Goal: Task Accomplishment & Management: Use online tool/utility

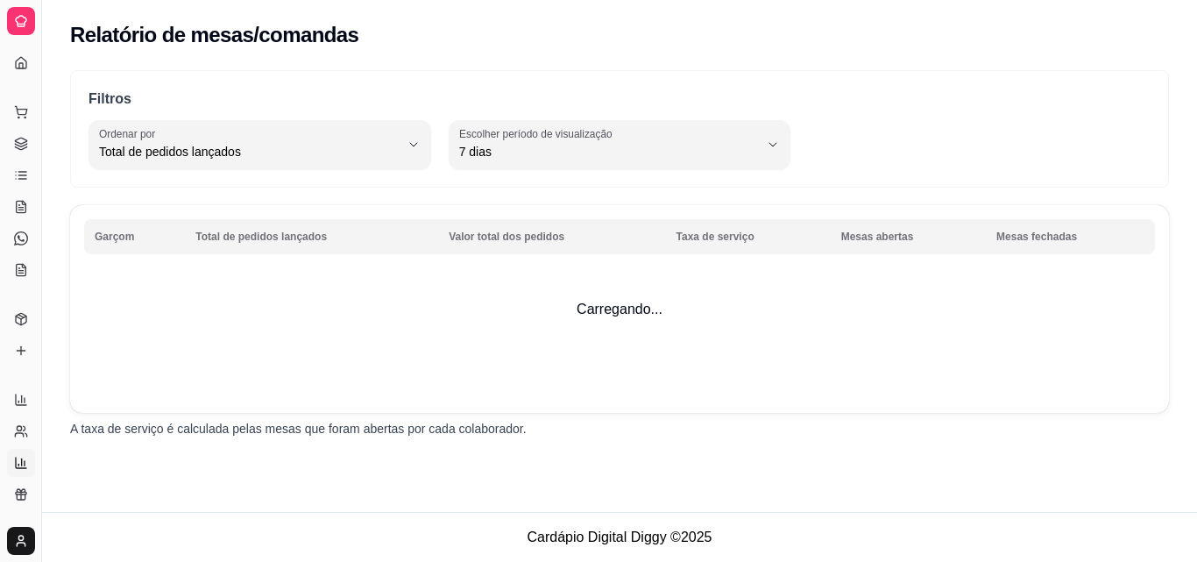
select select "TOTAL_OF_ORDERS"
select select "7"
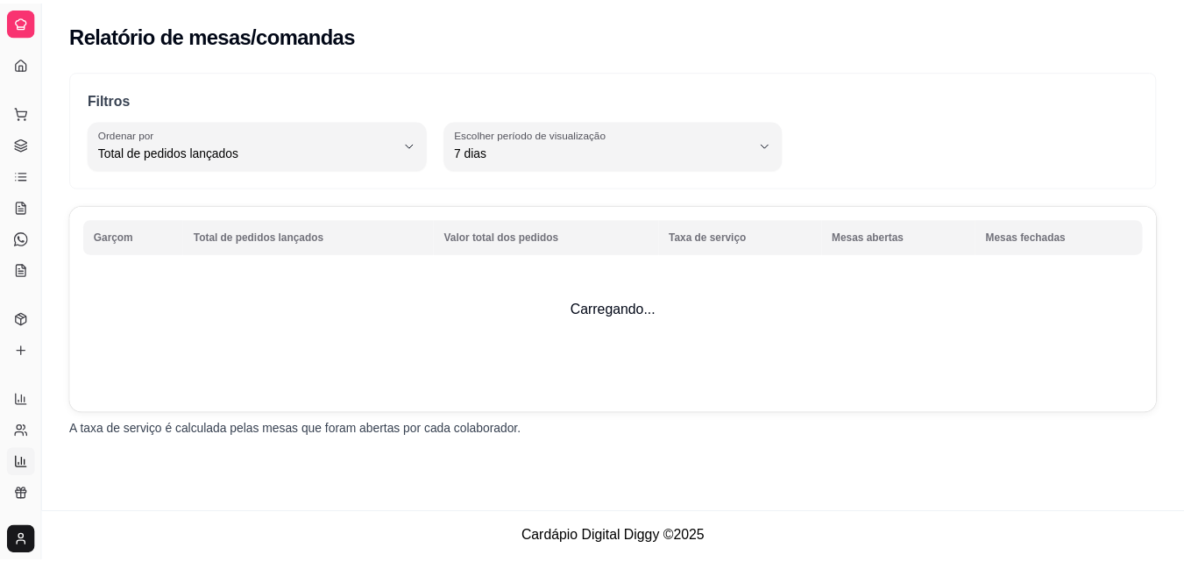
scroll to position [346, 0]
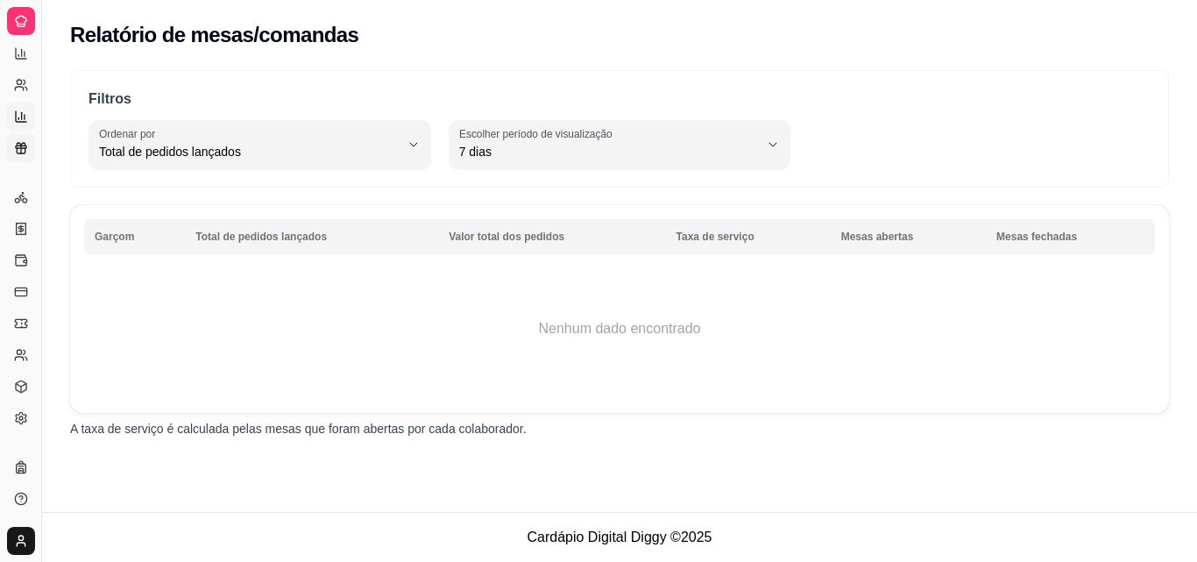
click at [22, 139] on link "Relatório de fidelidade novo" at bounding box center [21, 148] width 28 height 28
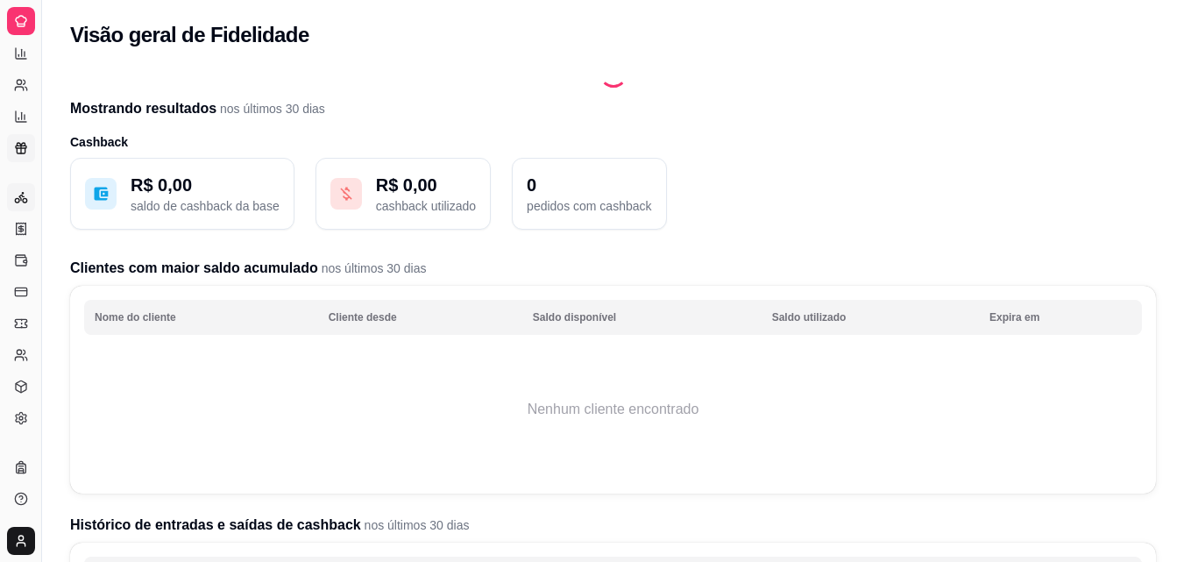
click at [13, 191] on link "Entregadores novo" at bounding box center [21, 197] width 28 height 28
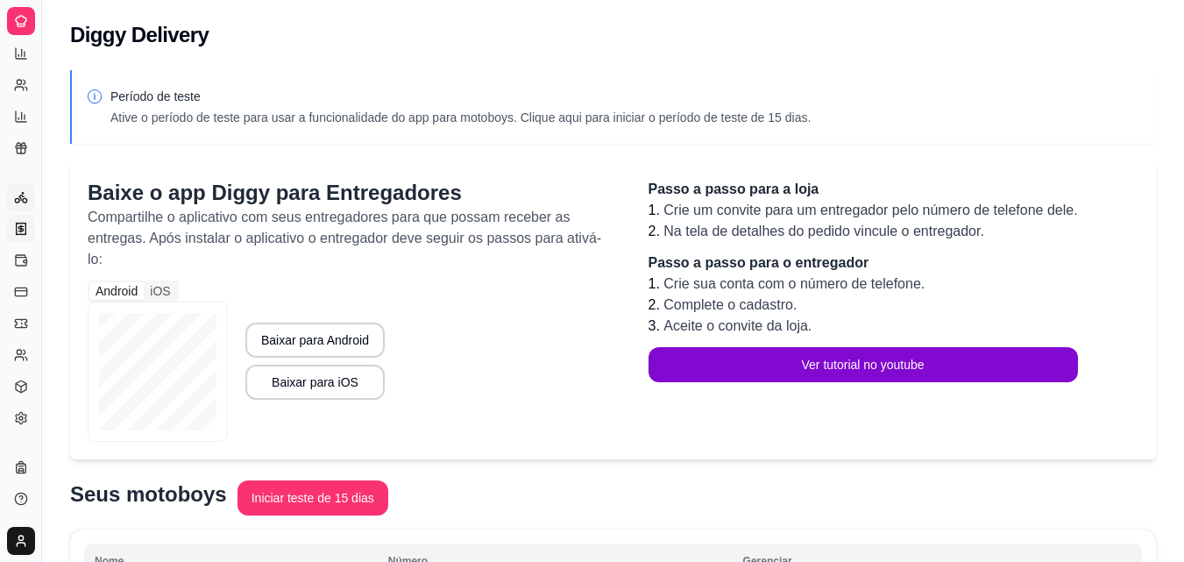
click at [22, 224] on icon at bounding box center [21, 229] width 14 height 14
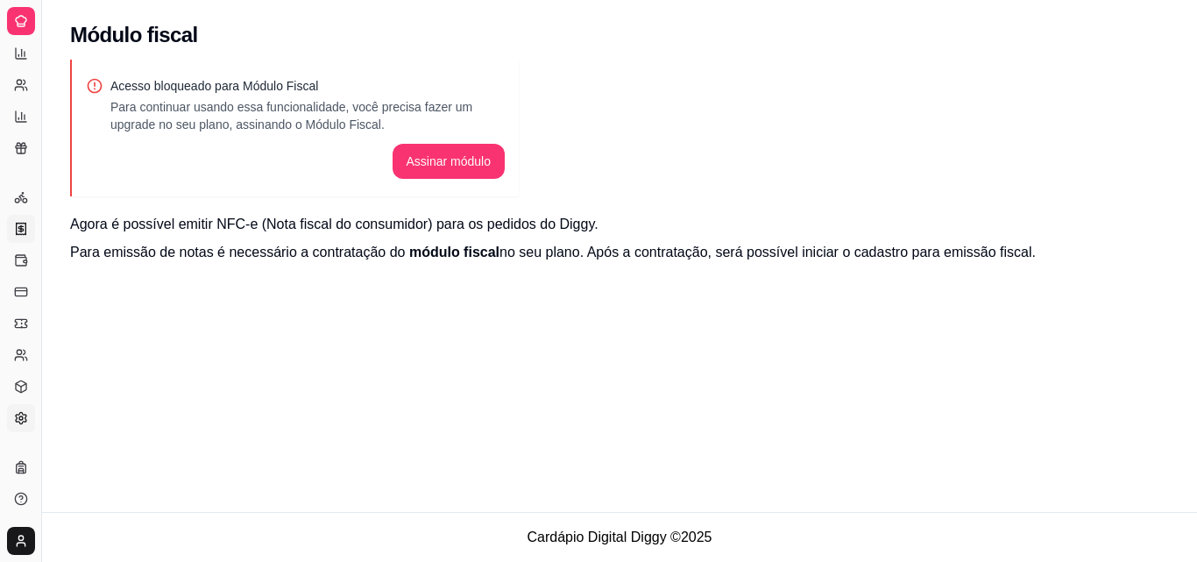
click at [24, 420] on icon at bounding box center [21, 418] width 14 height 14
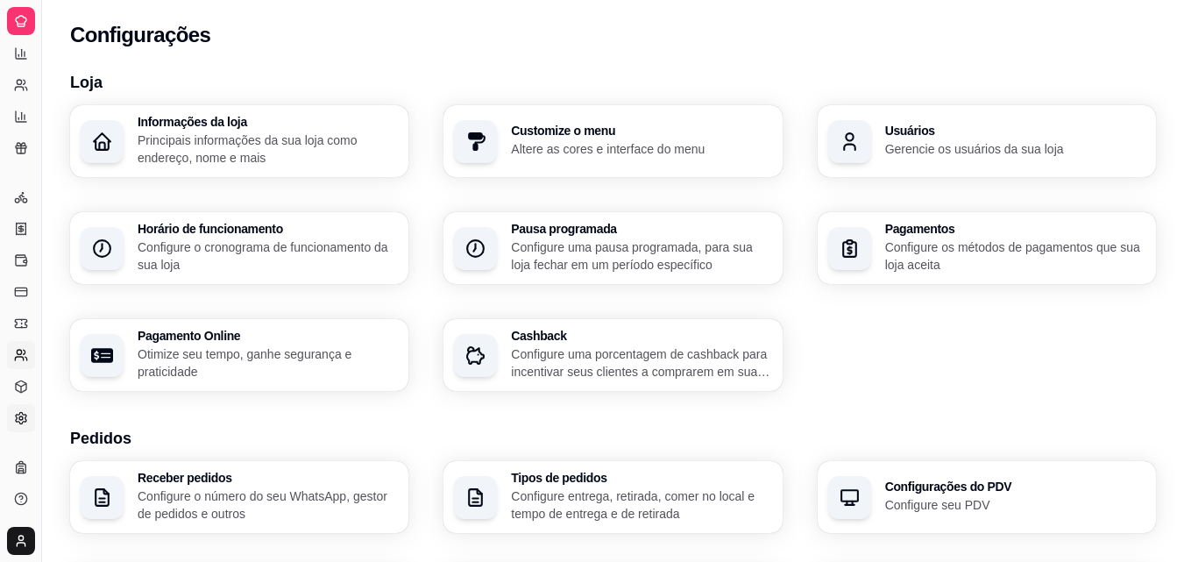
click at [30, 353] on link "Clientes" at bounding box center [21, 355] width 28 height 28
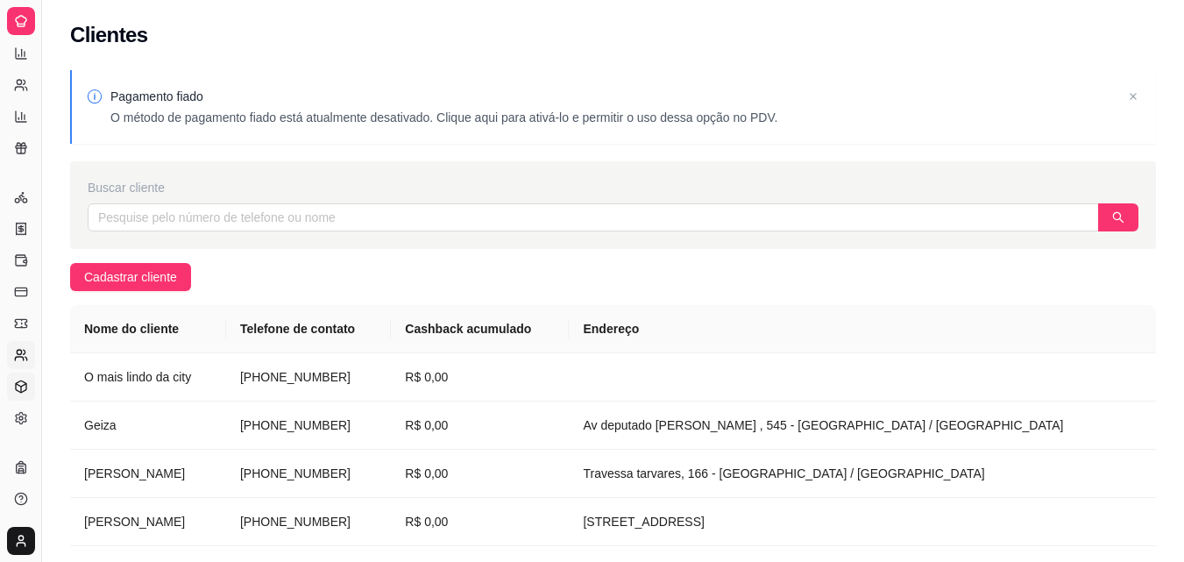
click at [17, 388] on icon at bounding box center [21, 386] width 14 height 14
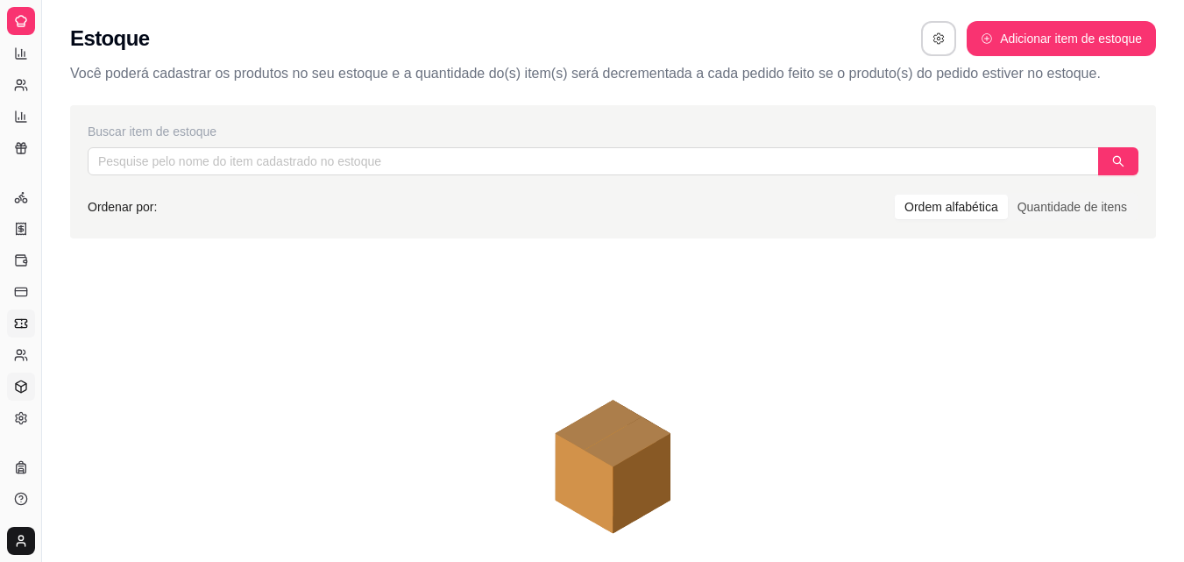
click at [18, 325] on icon at bounding box center [21, 323] width 14 height 14
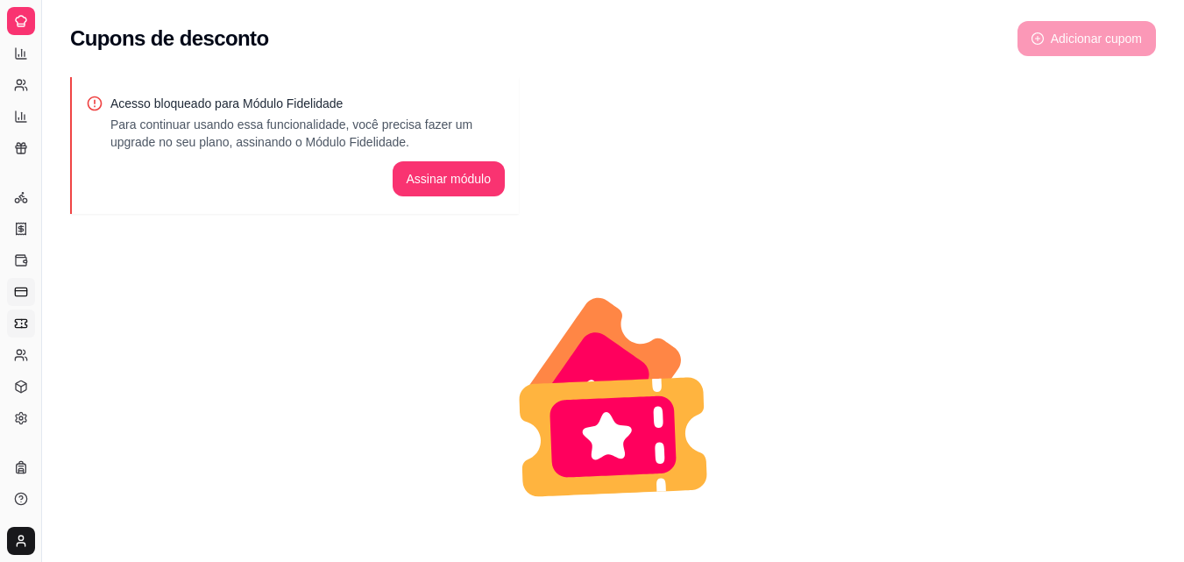
click at [19, 293] on icon at bounding box center [21, 292] width 14 height 14
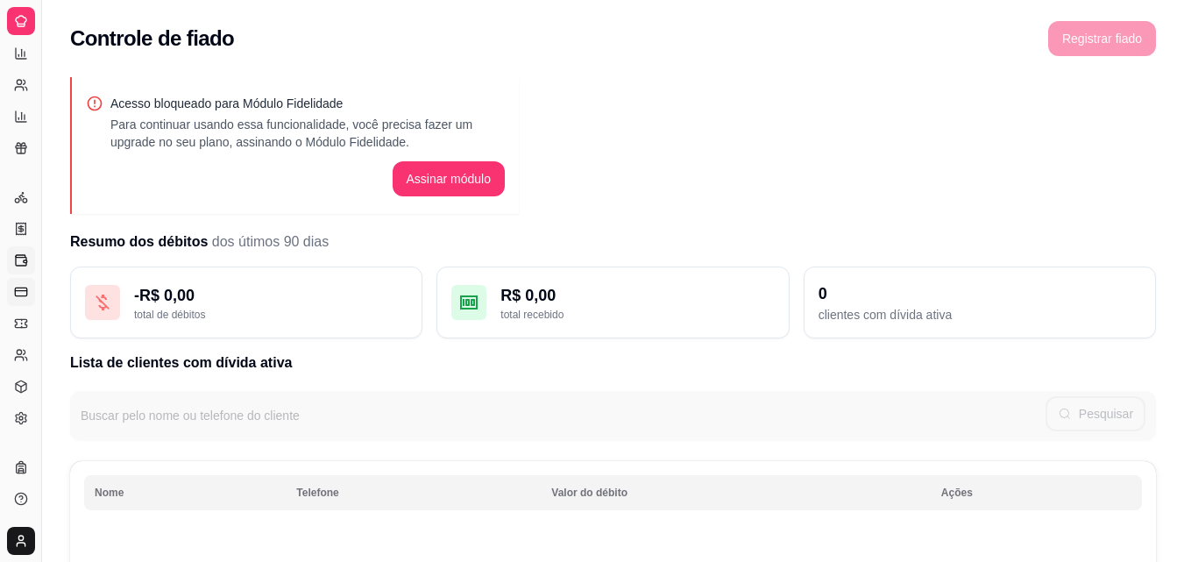
click at [21, 260] on icon at bounding box center [21, 260] width 14 height 14
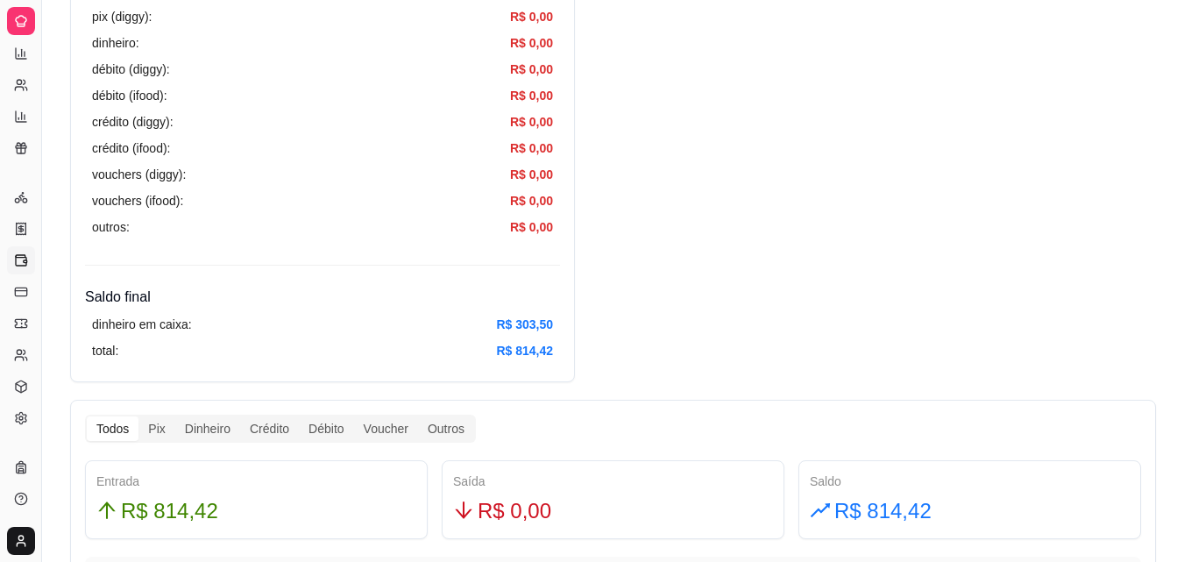
scroll to position [981, 0]
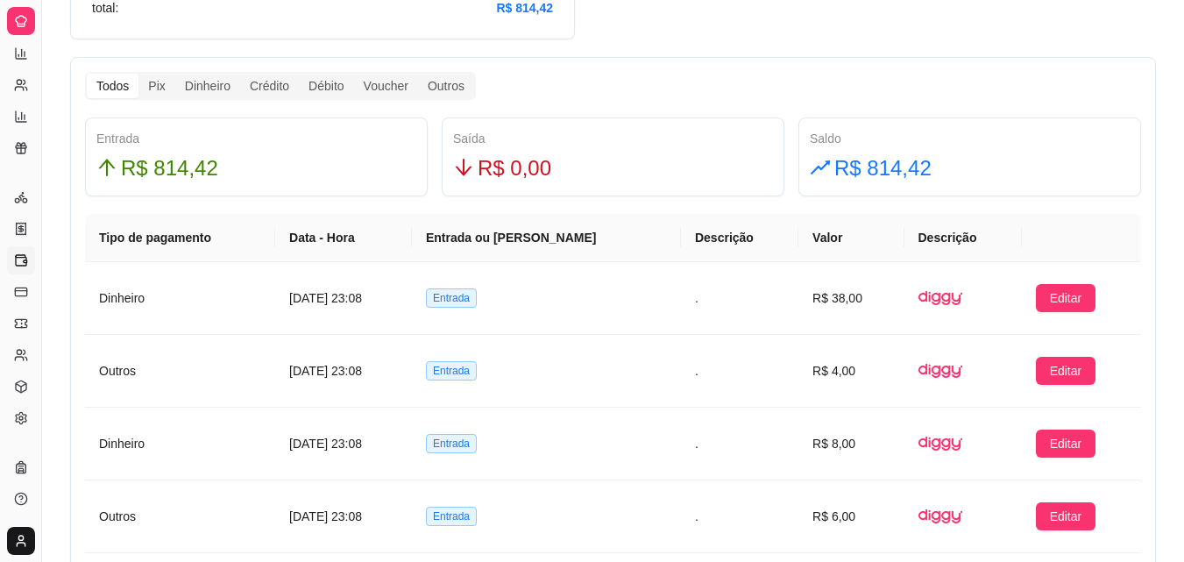
click at [55, 82] on div "Resumo Adicionar entrada/saída Data de abertura: [DATE] 16:17 Saldo inícial Din…" at bounding box center [612, 427] width 1141 height 2685
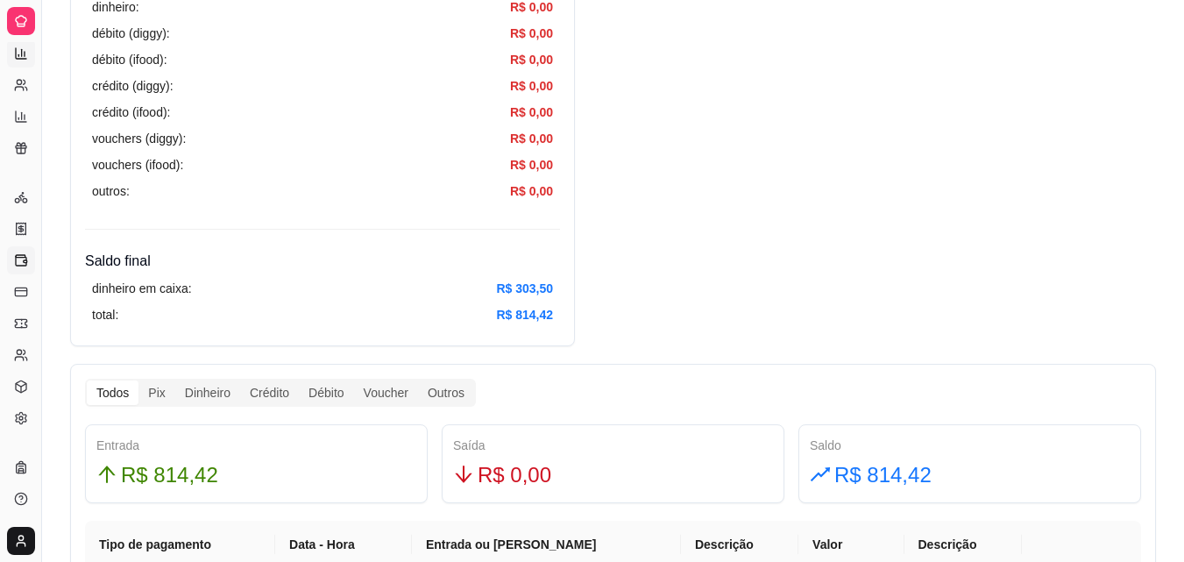
scroll to position [666, 0]
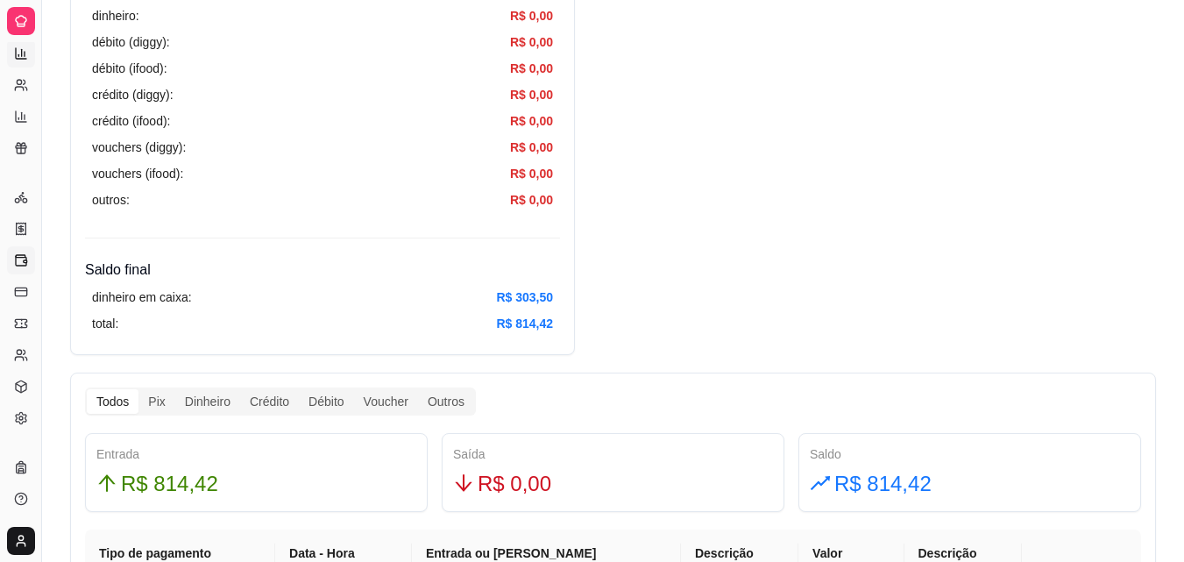
click at [17, 51] on icon at bounding box center [21, 53] width 14 height 14
select select "ALL"
select select "0"
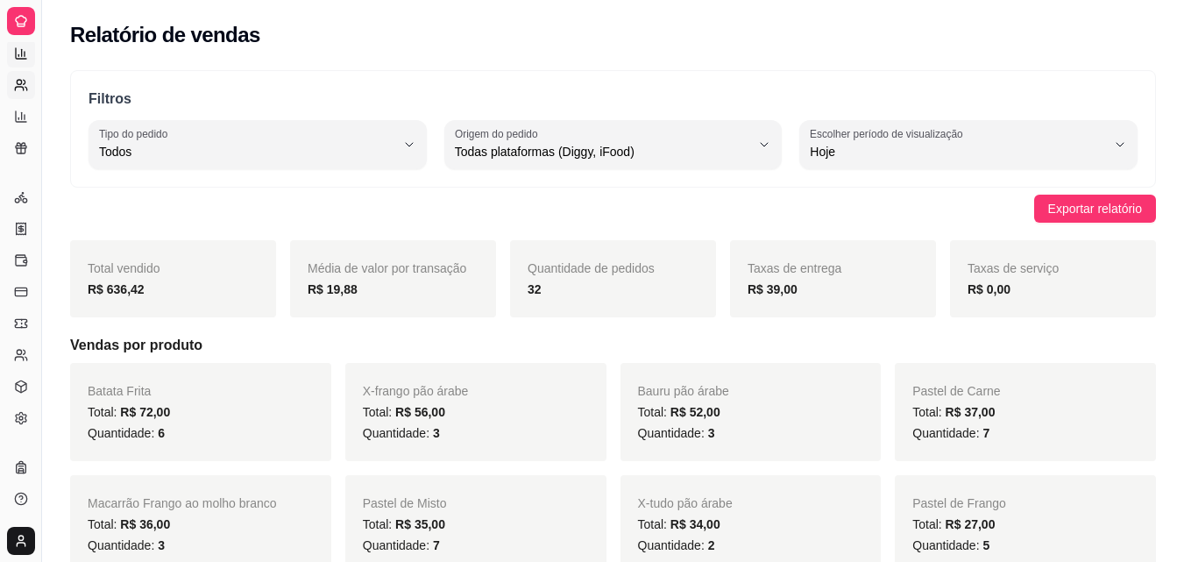
click at [21, 87] on icon at bounding box center [19, 89] width 8 height 4
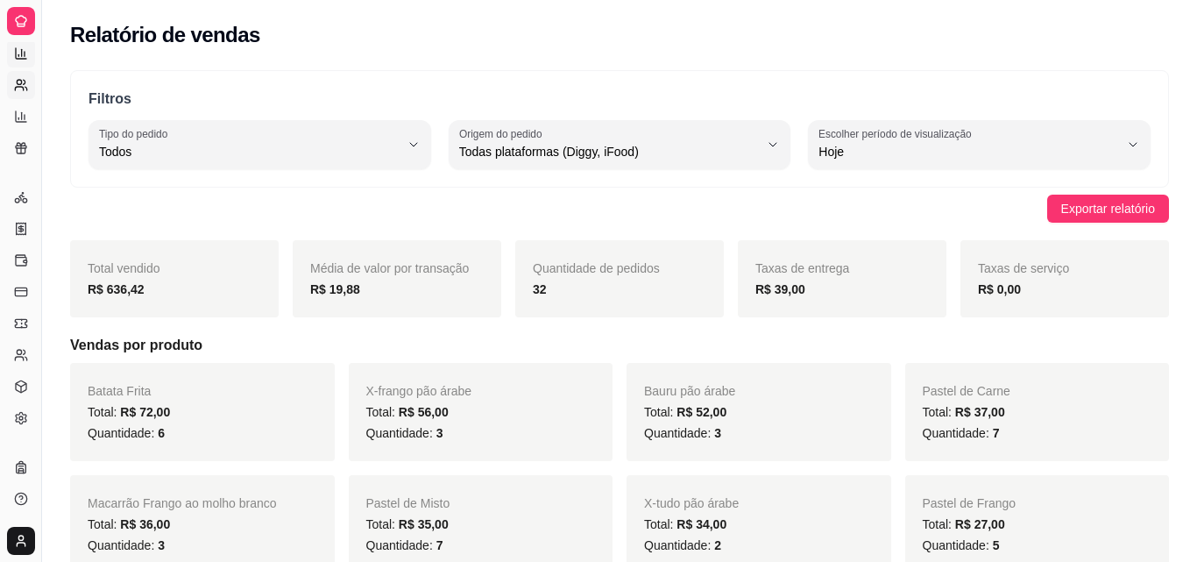
select select "30"
select select "HIGHEST_TOTAL_SPENT_WITH_ORDERS"
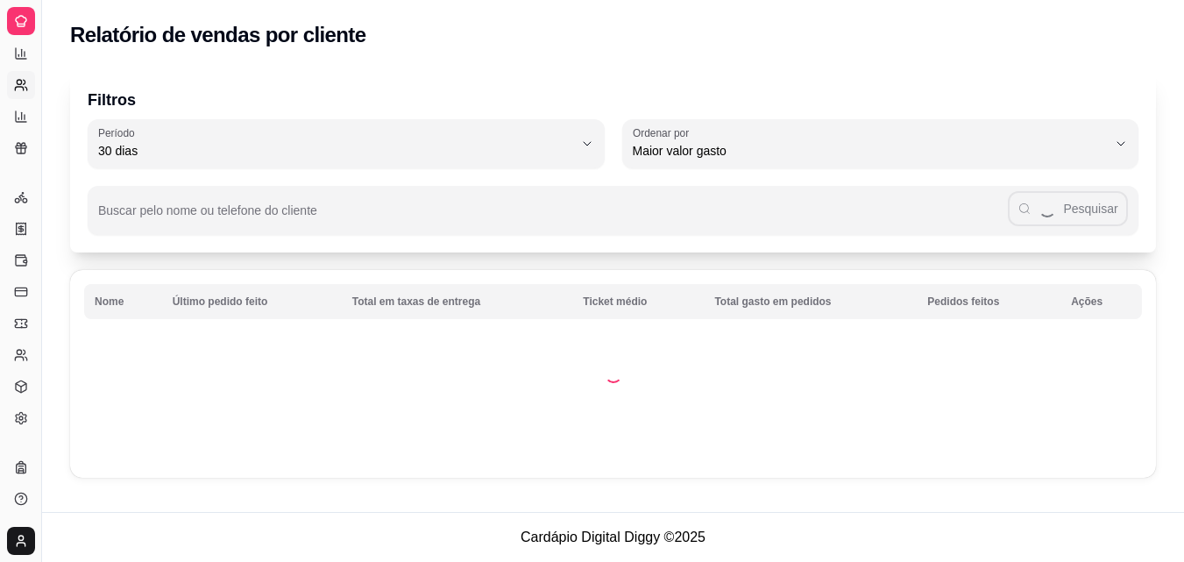
click at [19, 24] on icon at bounding box center [21, 24] width 7 height 0
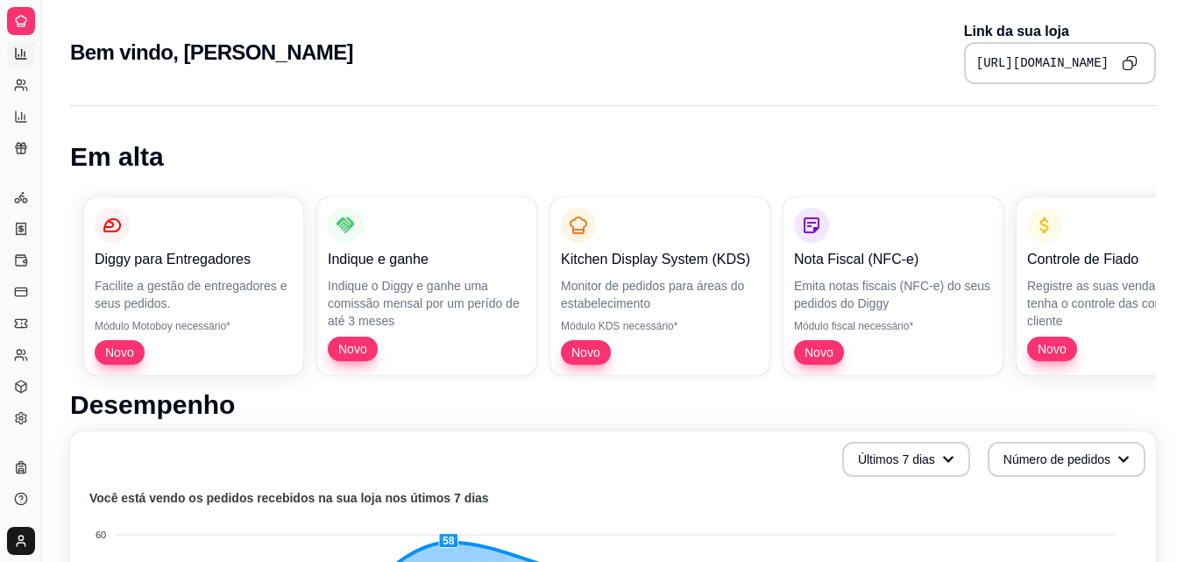
click at [32, 57] on link "Relatórios de vendas" at bounding box center [21, 53] width 28 height 28
select select "ALL"
select select "0"
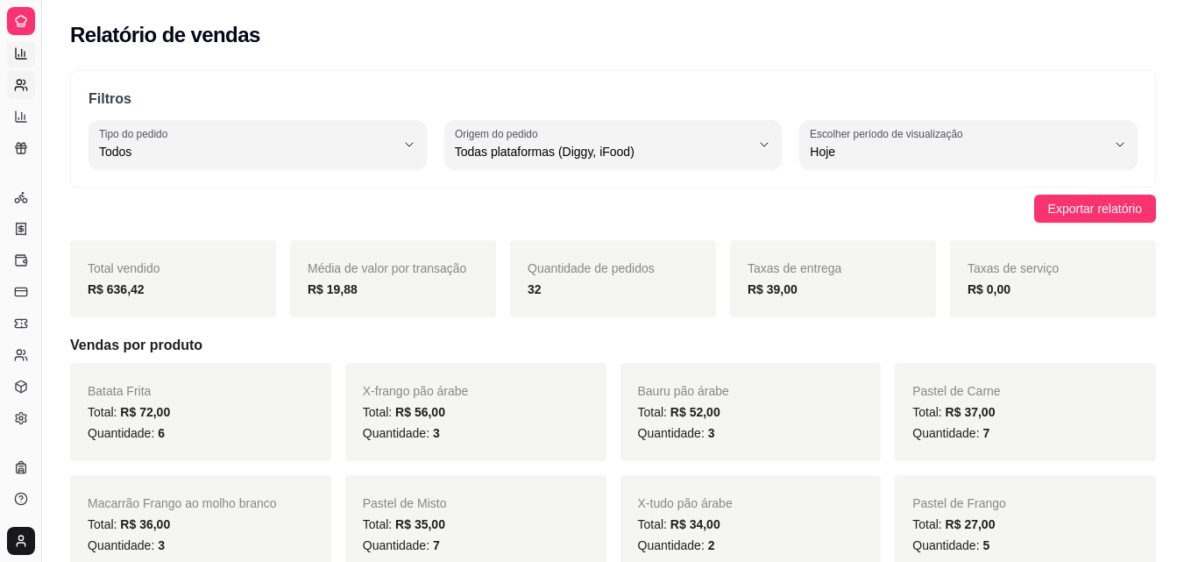
click at [7, 82] on link "Relatório de clientes" at bounding box center [21, 85] width 28 height 28
select select "30"
select select "HIGHEST_TOTAL_SPENT_WITH_ORDERS"
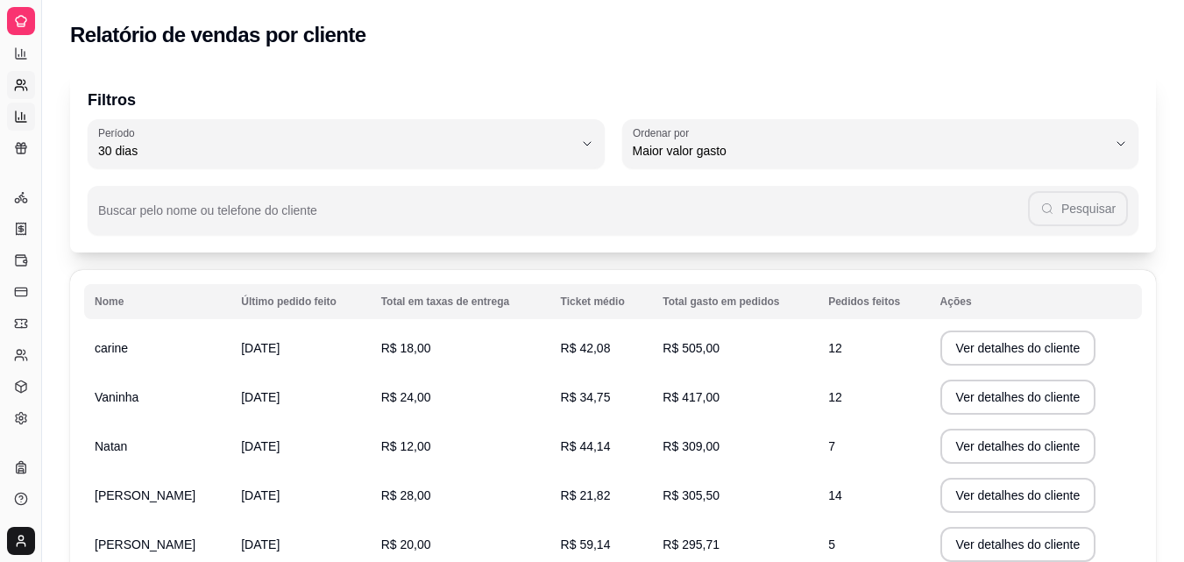
click at [15, 123] on icon at bounding box center [21, 117] width 14 height 14
select select "TOTAL_OF_ORDERS"
select select "7"
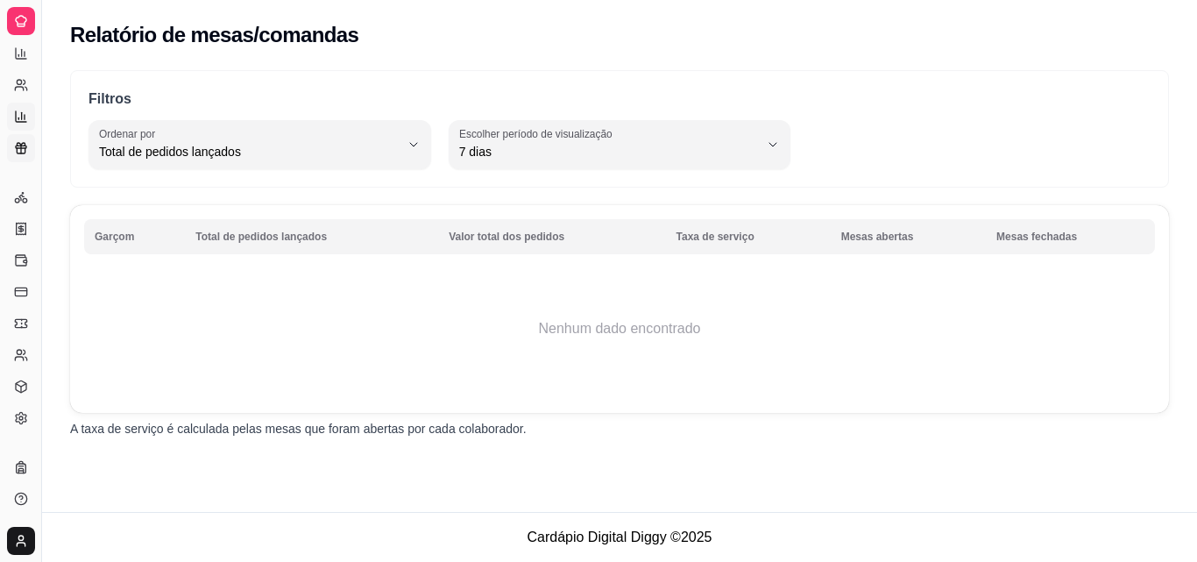
click at [14, 151] on icon at bounding box center [21, 148] width 14 height 14
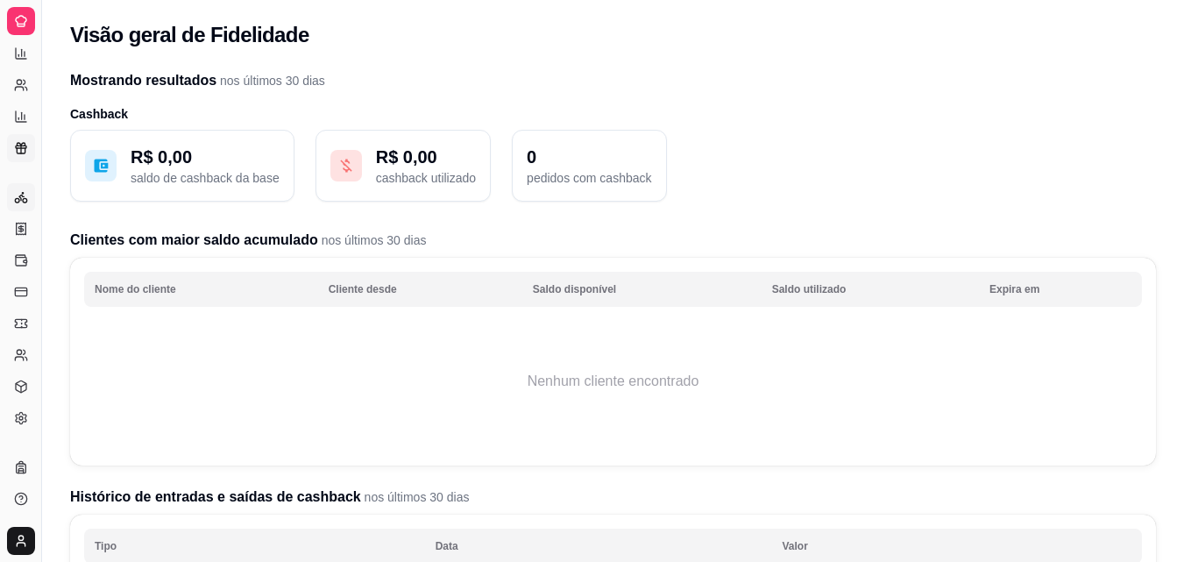
click at [20, 201] on icon at bounding box center [21, 197] width 14 height 14
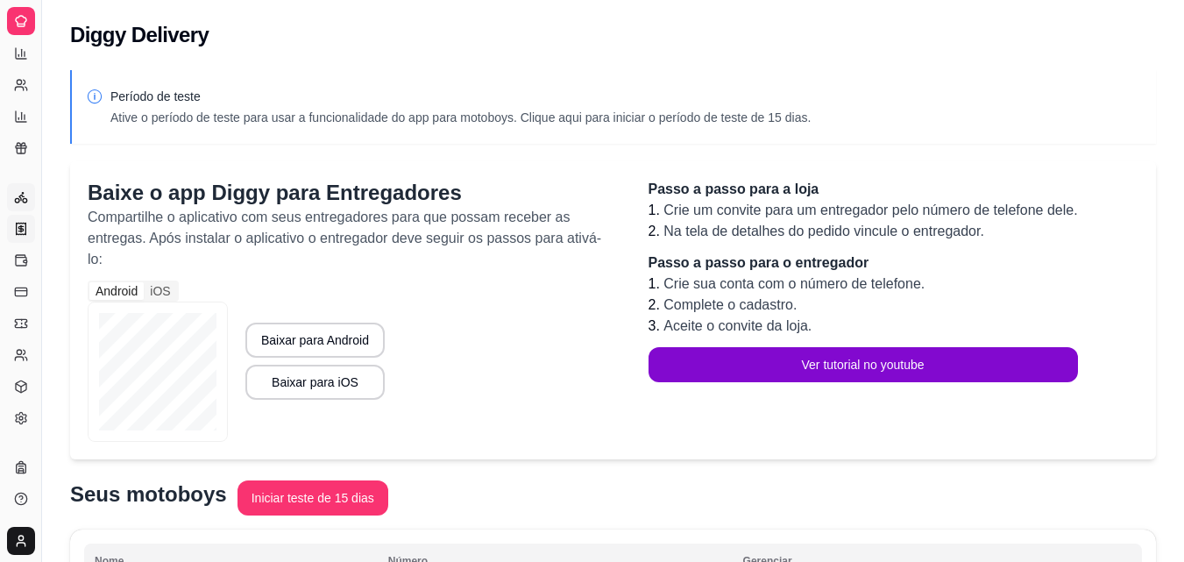
click at [14, 216] on link "Nota Fiscal (NFC-e)" at bounding box center [21, 229] width 28 height 28
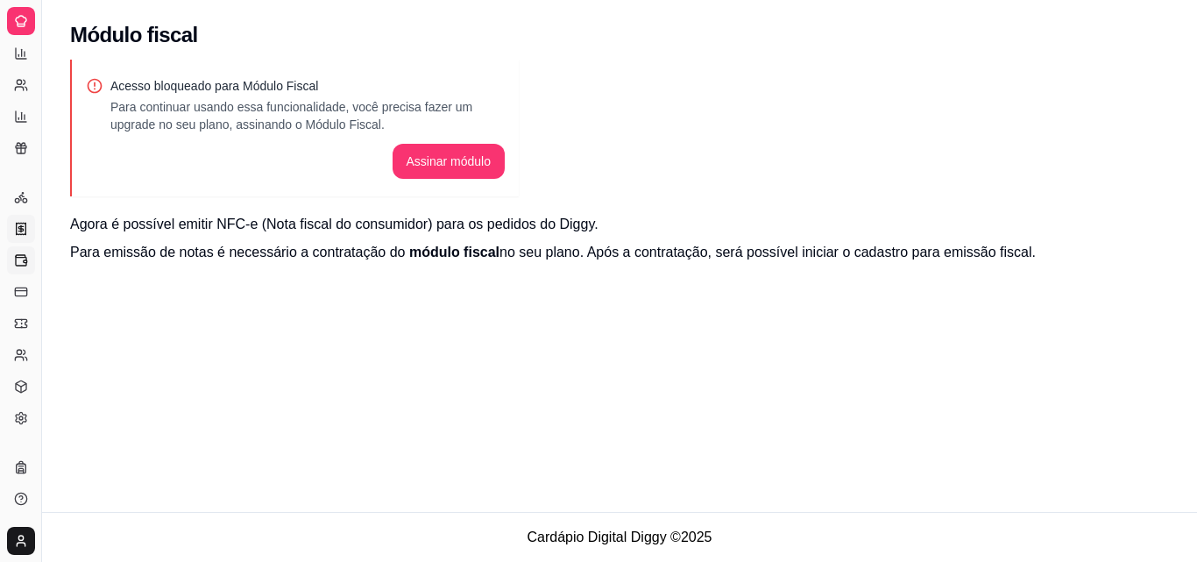
click at [16, 258] on icon at bounding box center [21, 261] width 11 height 10
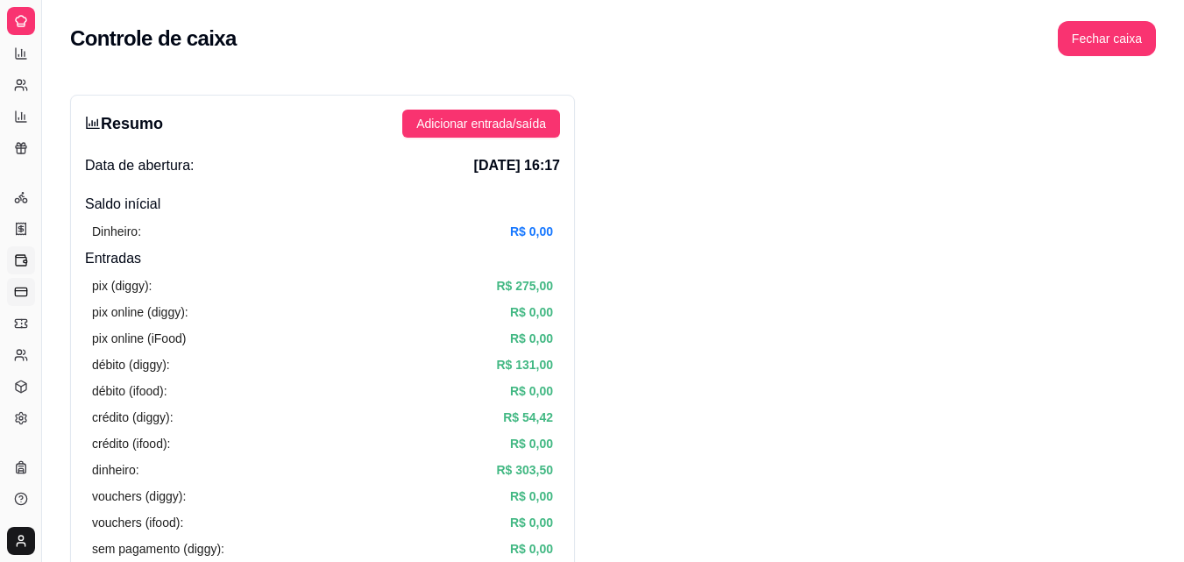
click at [23, 293] on icon at bounding box center [21, 292] width 14 height 14
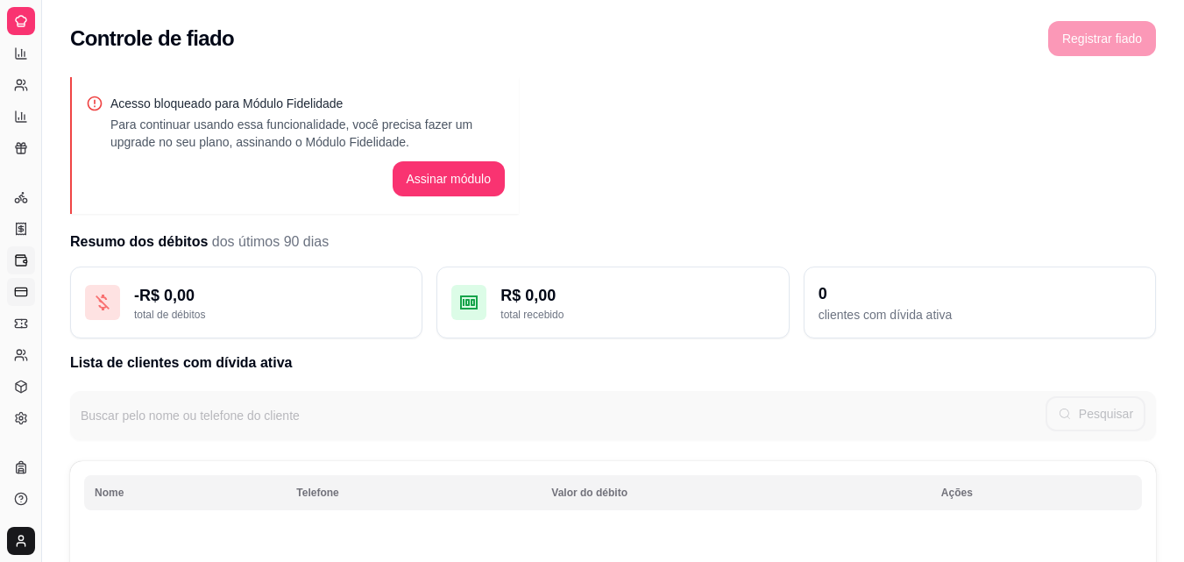
click at [20, 251] on link "Controle de caixa" at bounding box center [21, 260] width 28 height 28
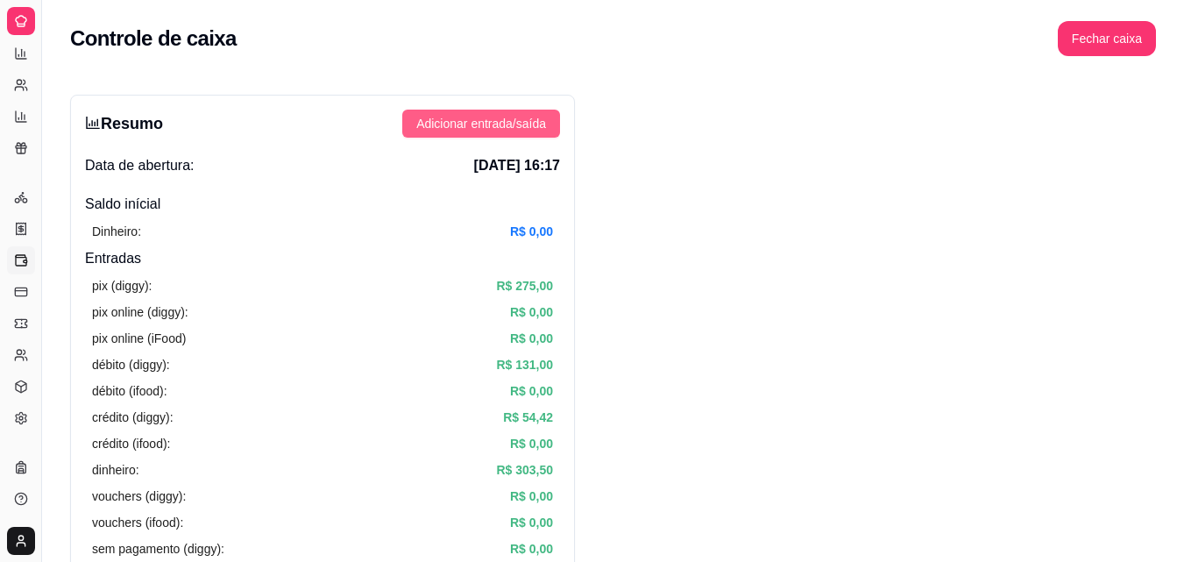
click at [504, 118] on span "Adicionar entrada/saída" at bounding box center [481, 123] width 130 height 19
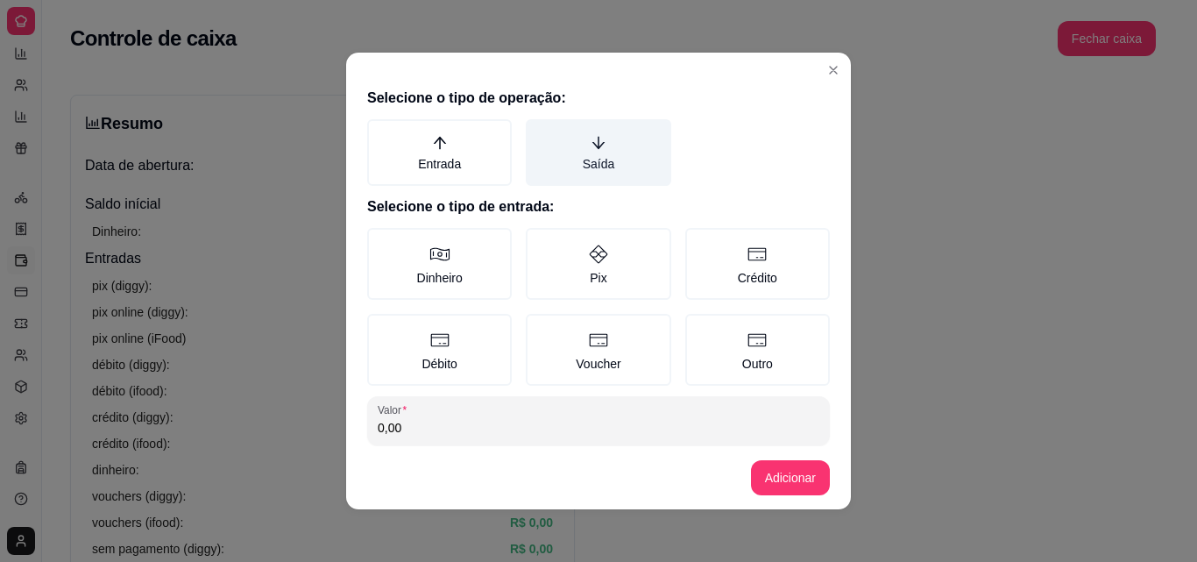
click at [587, 154] on label "Saída" at bounding box center [598, 152] width 145 height 67
click at [539, 132] on button "Saída" at bounding box center [532, 125] width 14 height 14
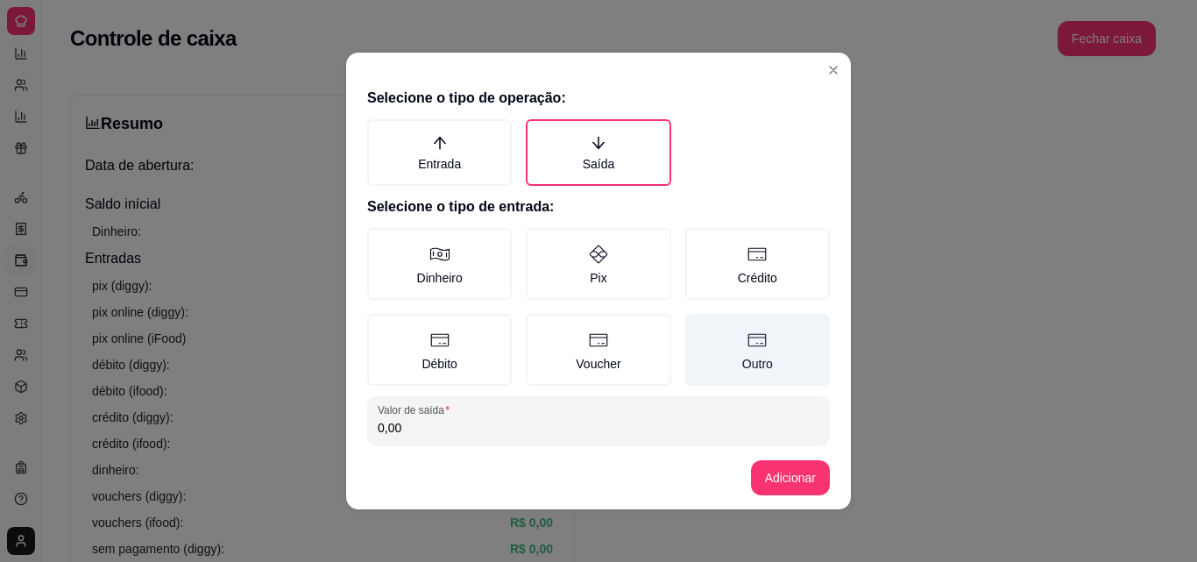
click at [774, 337] on label "Outro" at bounding box center [757, 350] width 145 height 72
click at [698, 327] on button "Outro" at bounding box center [691, 320] width 14 height 14
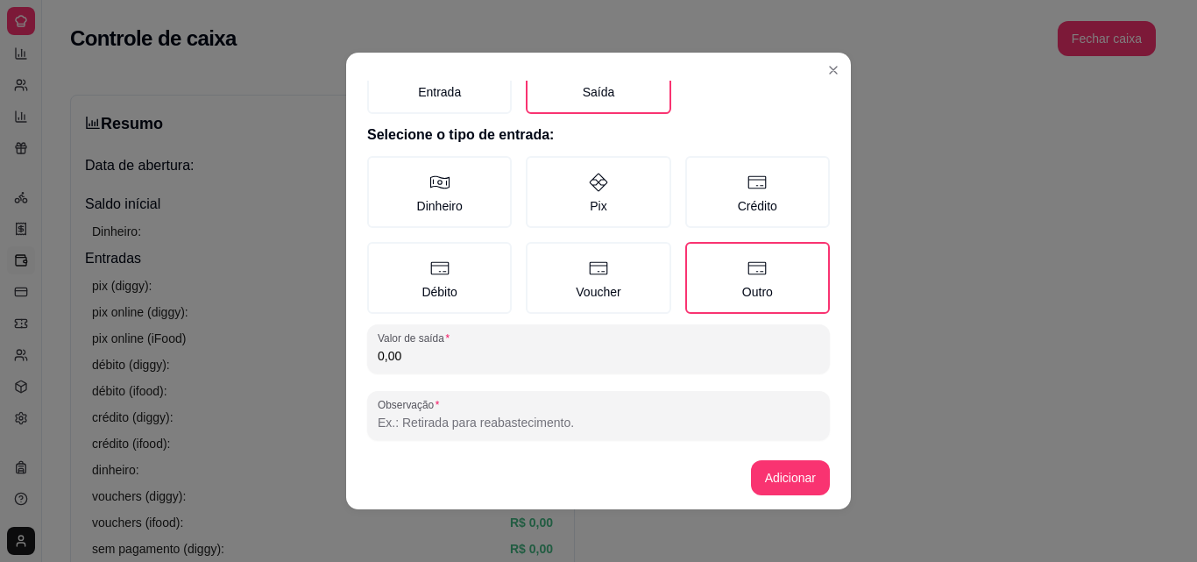
scroll to position [94, 0]
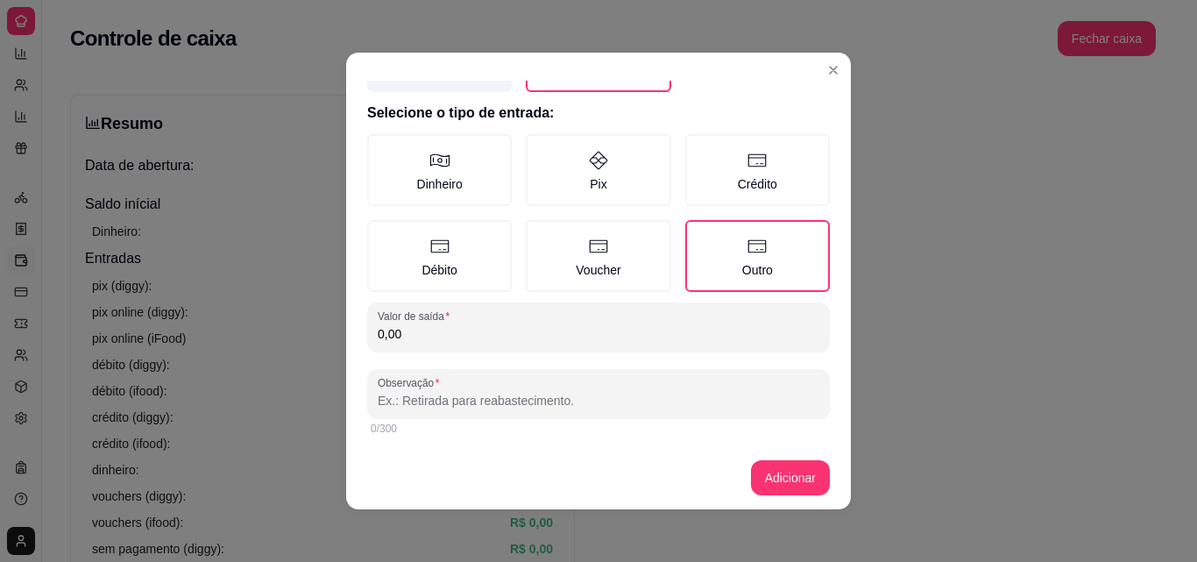
click at [448, 81] on label "Entrada" at bounding box center [439, 58] width 145 height 67
click at [380, 118] on button "Entrada" at bounding box center [373, 125] width 14 height 14
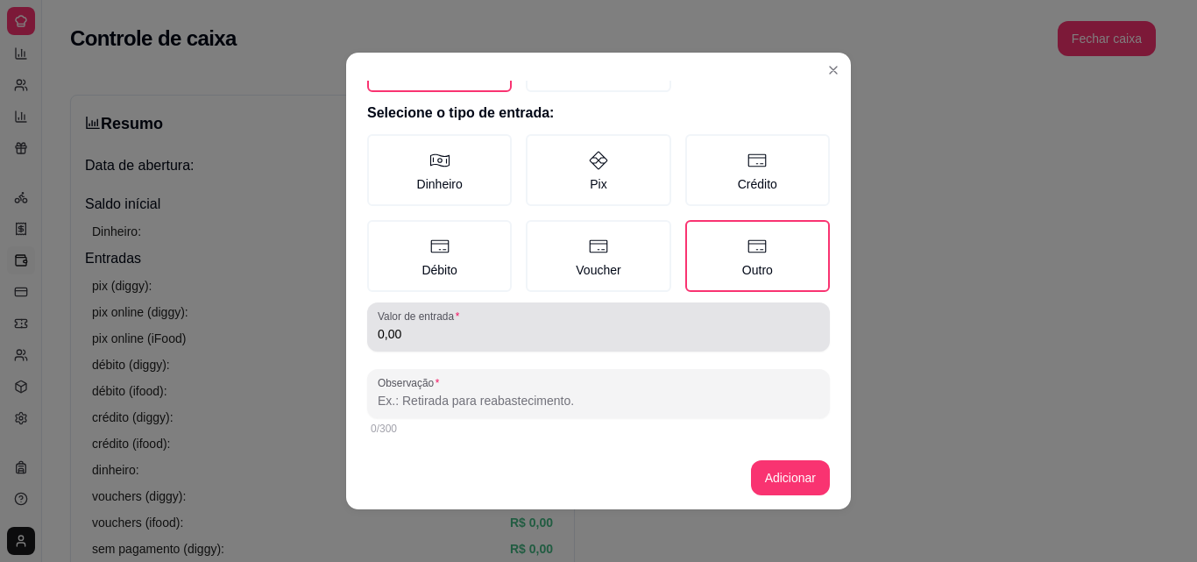
click at [441, 317] on label "Valor de entrada" at bounding box center [422, 315] width 88 height 15
click at [441, 325] on input "0,00" at bounding box center [599, 334] width 442 height 18
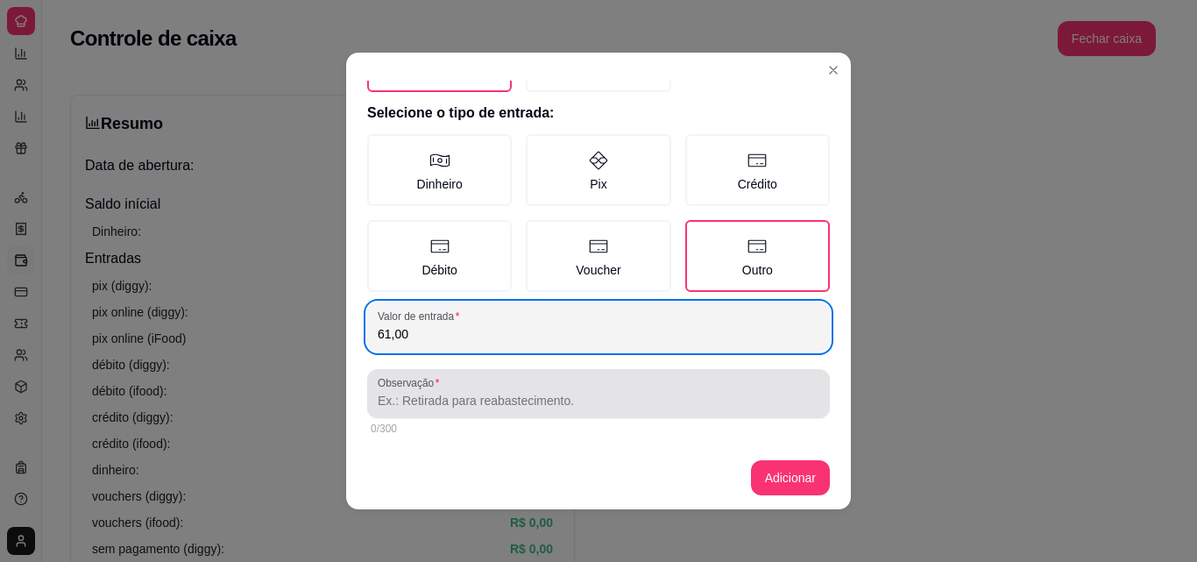
type input "61,00"
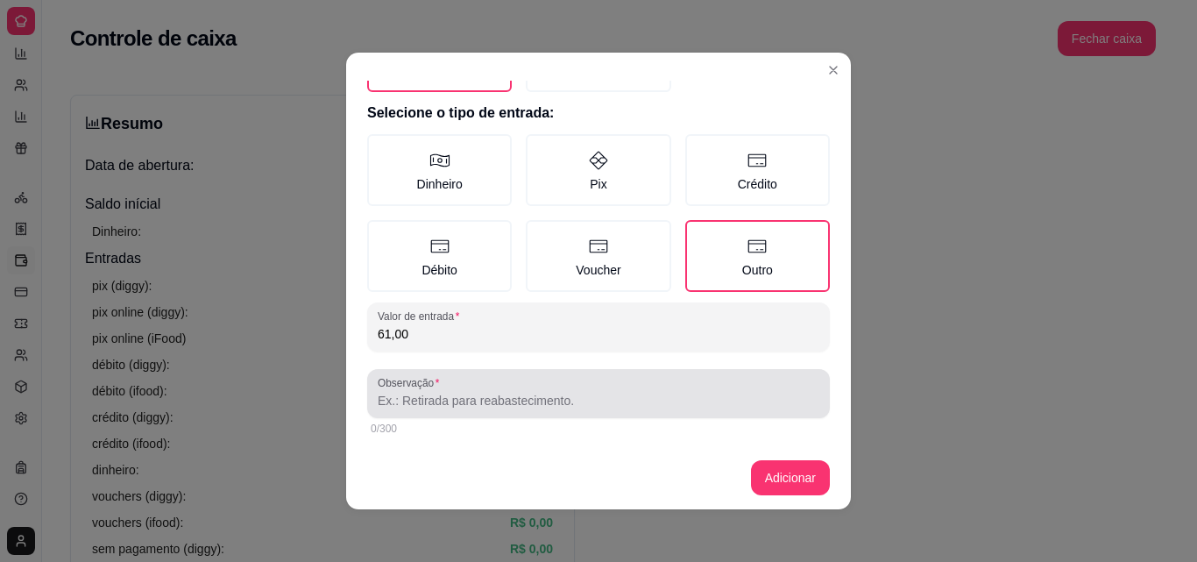
click at [451, 416] on div "Observação" at bounding box center [598, 393] width 463 height 49
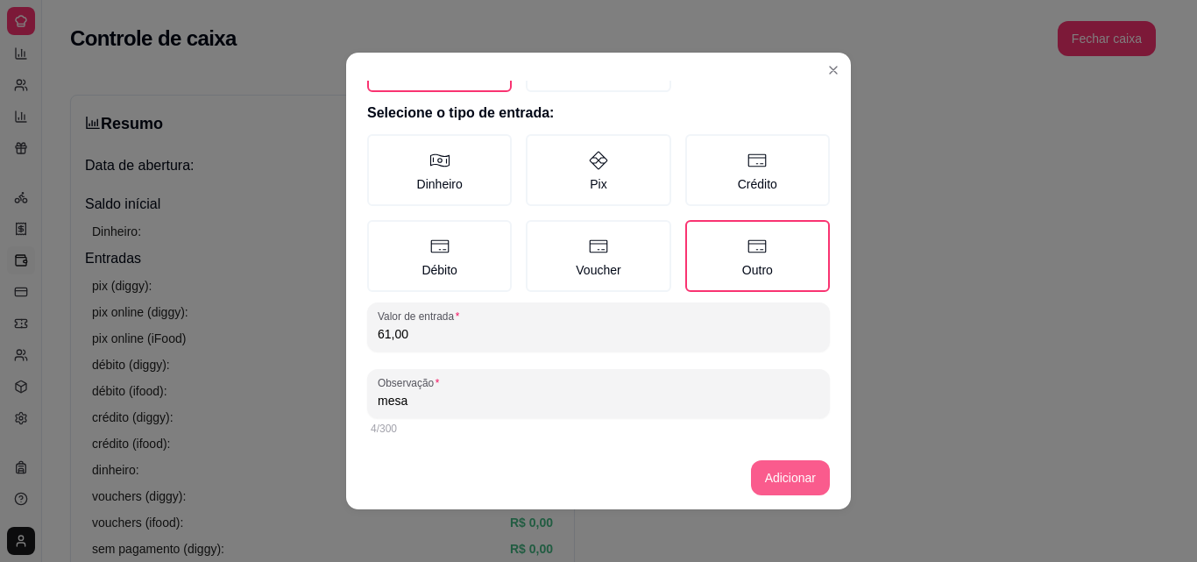
type input "mesa"
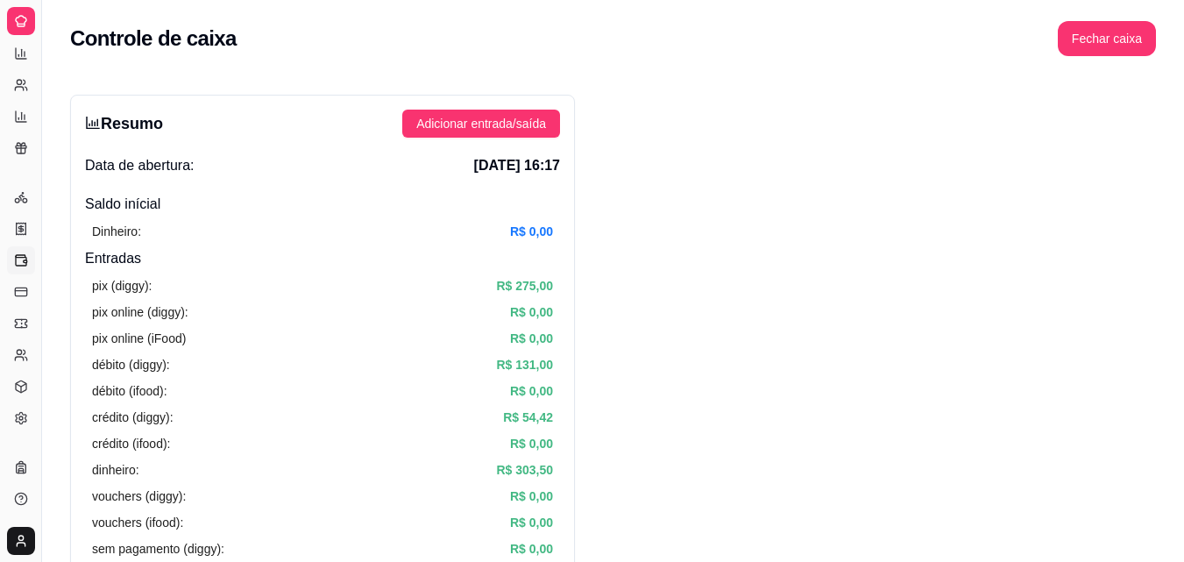
click at [507, 103] on div "Resumo Adicionar entrada/saída Data de abertura: [DATE] 16:17 Saldo inícial Din…" at bounding box center [322, 558] width 505 height 926
click at [512, 121] on span "Adicionar entrada/saída" at bounding box center [481, 123] width 130 height 19
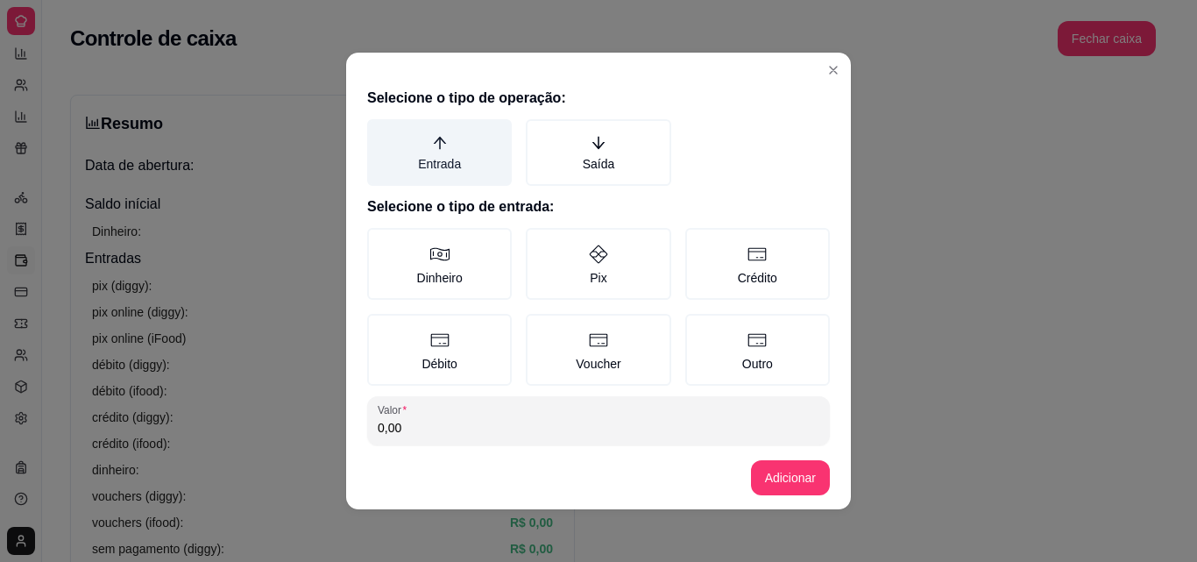
click at [444, 178] on label "Entrada" at bounding box center [439, 152] width 145 height 67
click at [380, 132] on button "Entrada" at bounding box center [373, 125] width 14 height 14
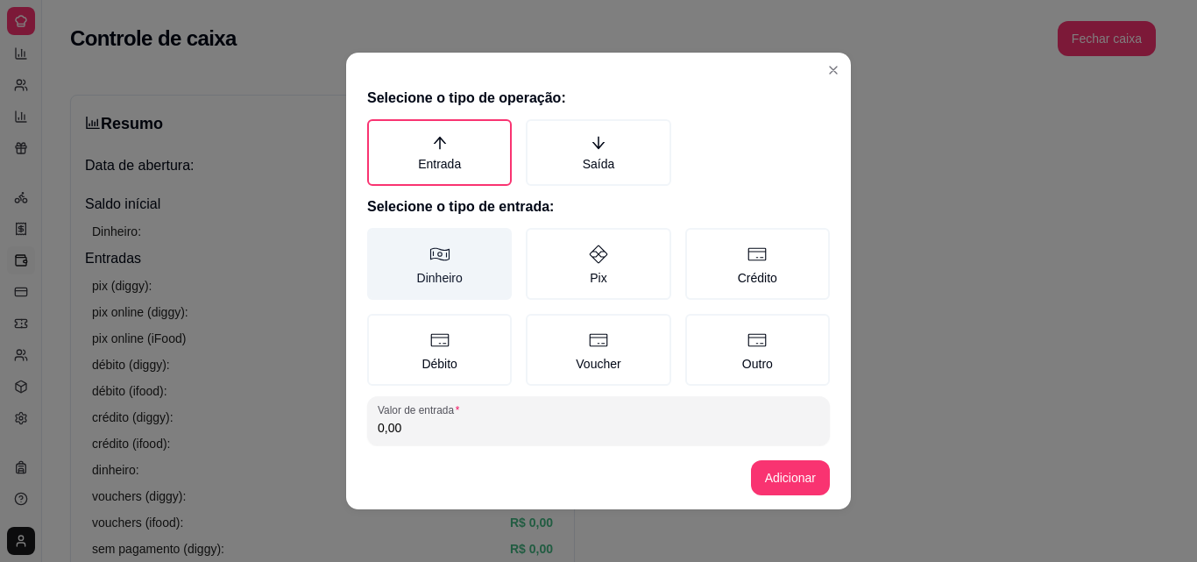
click at [442, 257] on label "Dinheiro" at bounding box center [439, 264] width 145 height 72
click at [380, 241] on button "Dinheiro" at bounding box center [373, 234] width 14 height 14
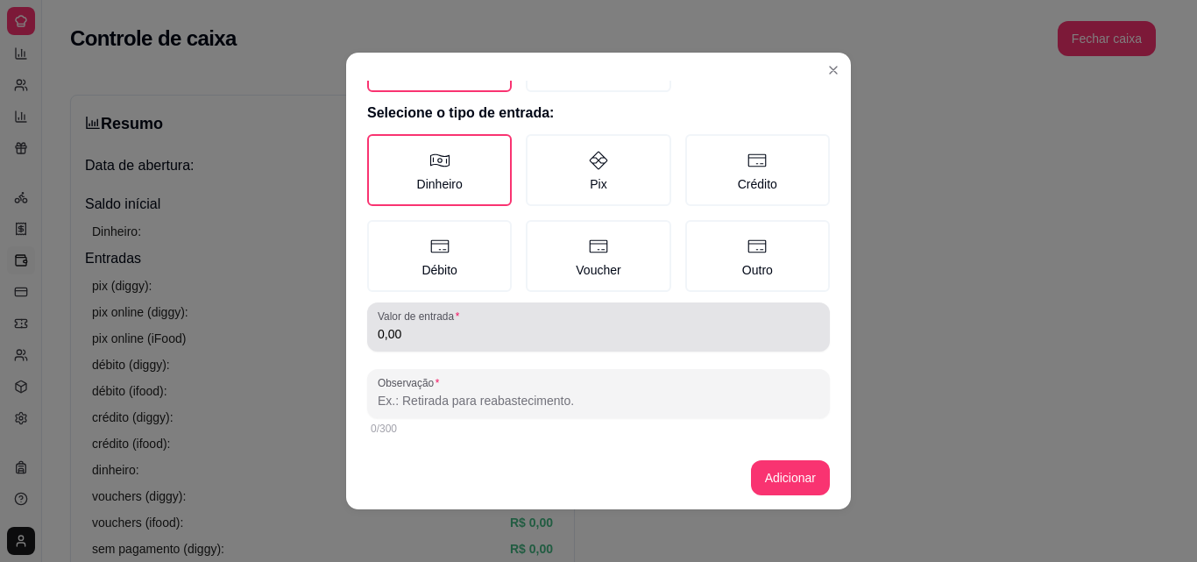
click at [703, 341] on input "0,00" at bounding box center [599, 334] width 442 height 18
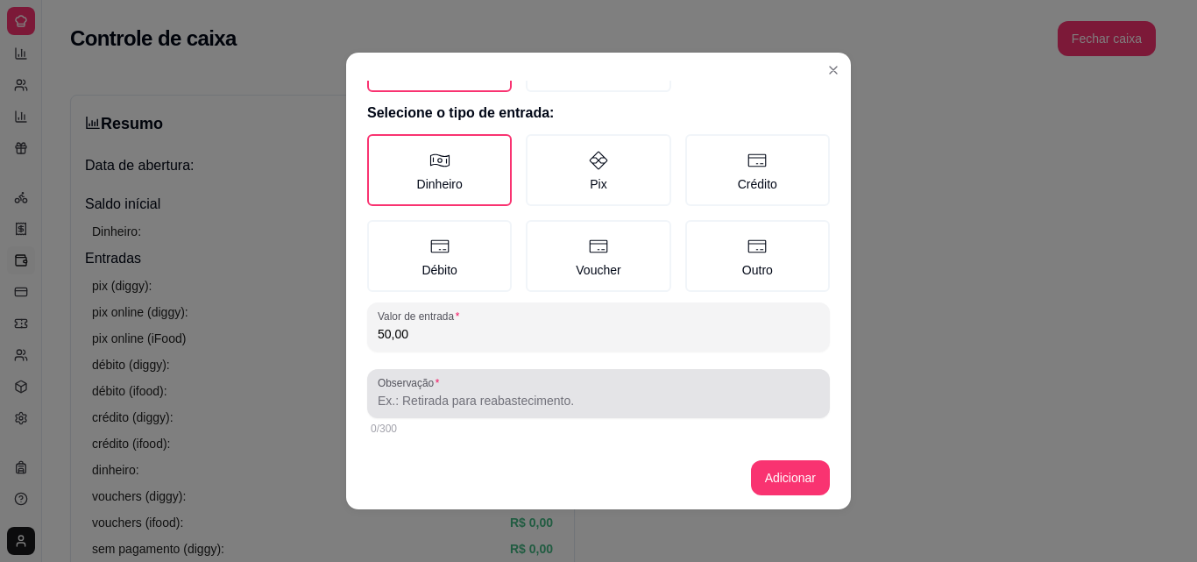
type input "50,00"
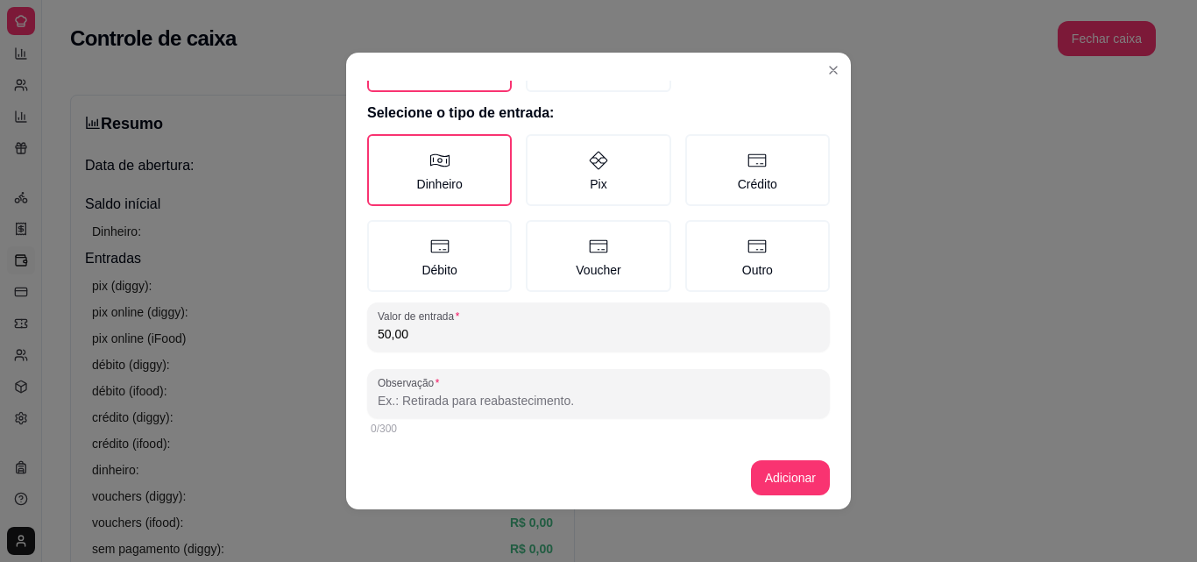
click at [524, 399] on input "Observação" at bounding box center [599, 401] width 442 height 18
type input "mesa"
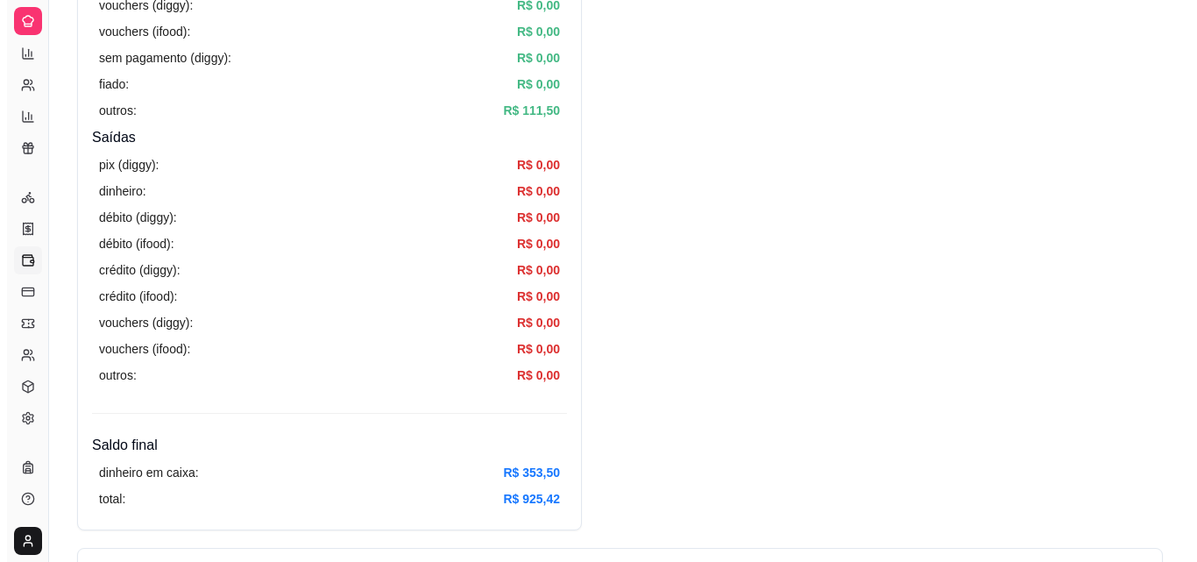
scroll to position [0, 0]
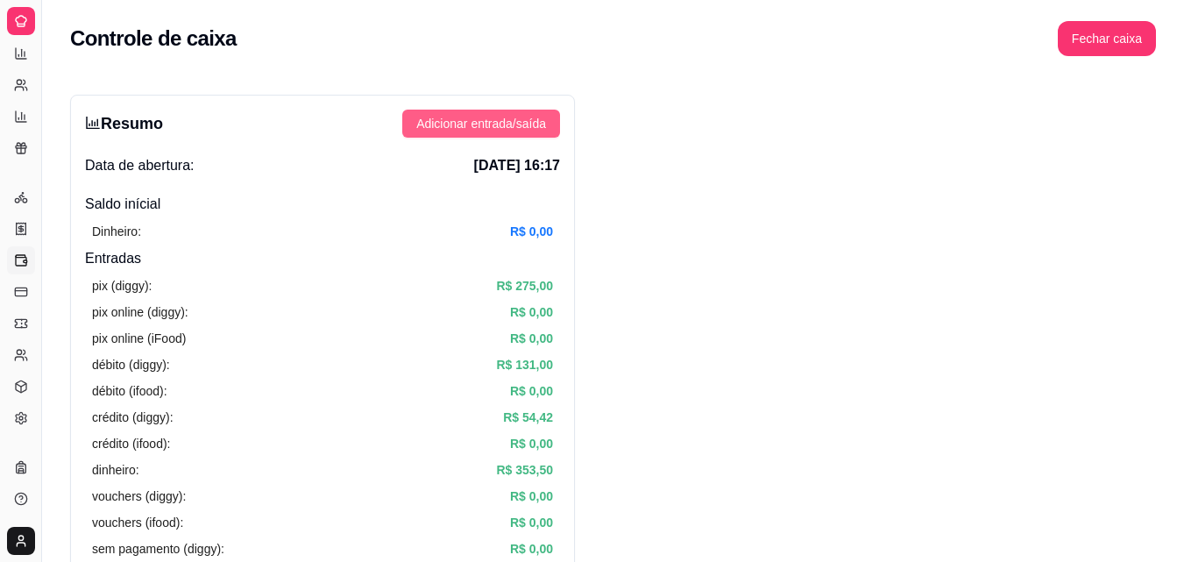
click at [527, 117] on span "Adicionar entrada/saída" at bounding box center [481, 123] width 130 height 19
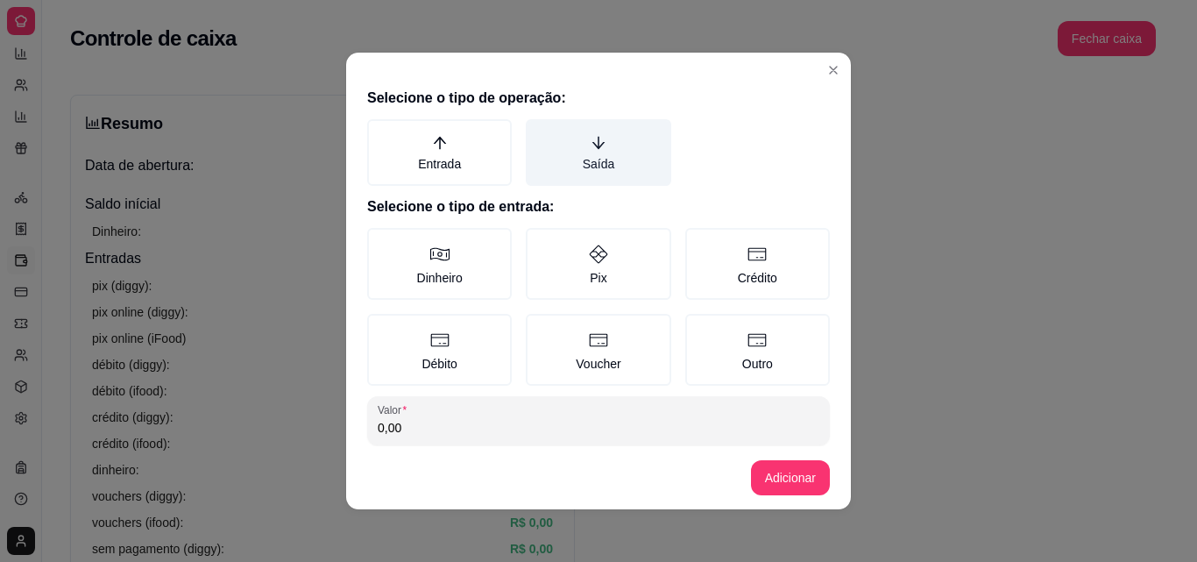
click at [606, 142] on label "Saída" at bounding box center [598, 152] width 145 height 67
click at [539, 132] on button "Saída" at bounding box center [532, 125] width 14 height 14
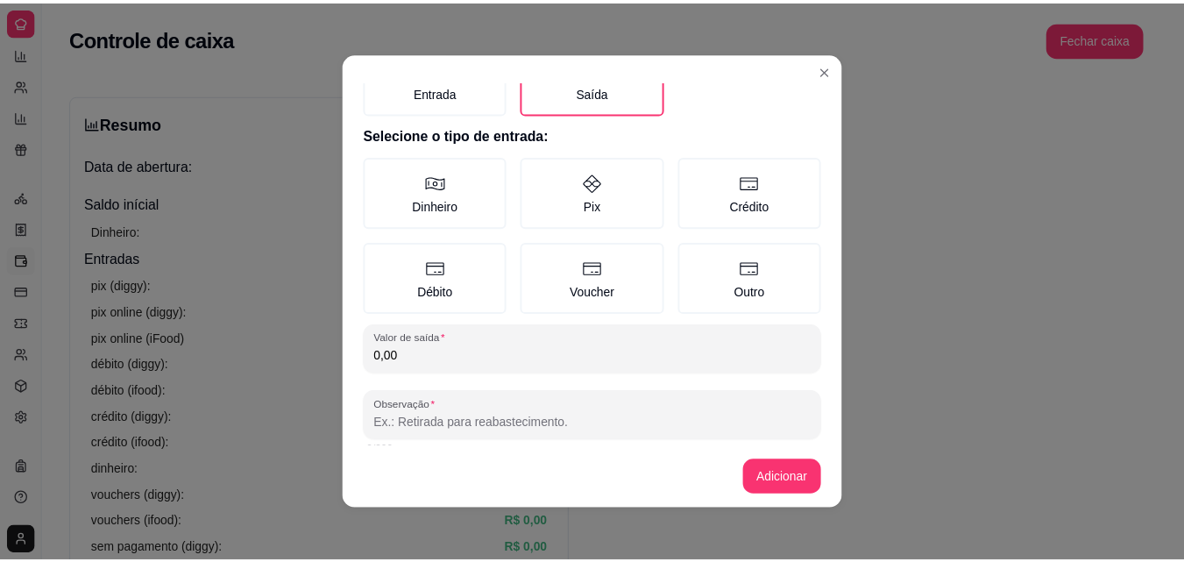
scroll to position [94, 0]
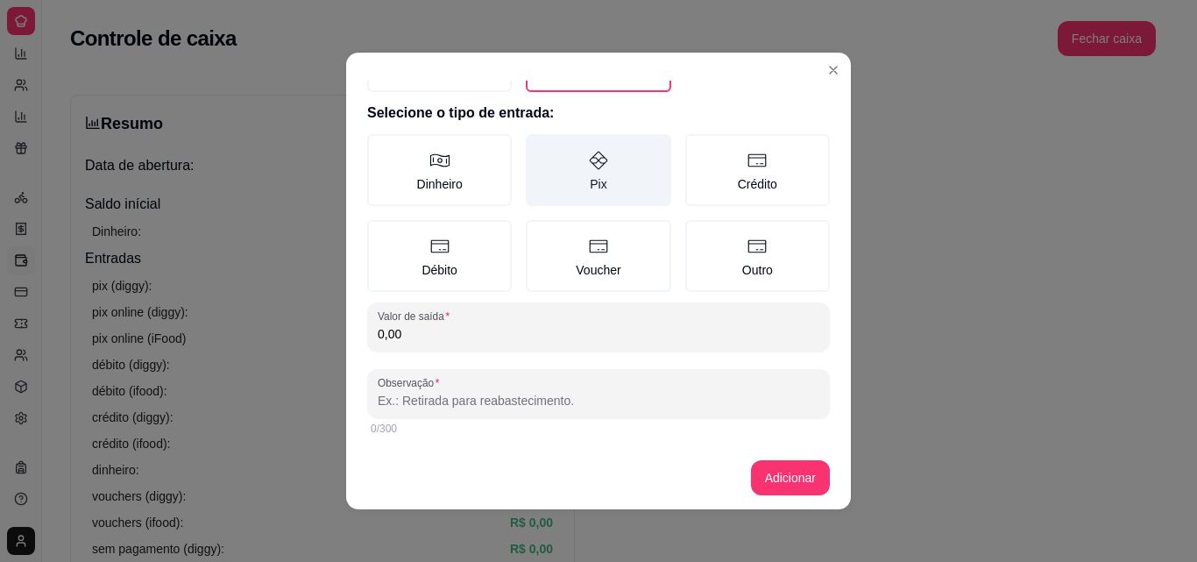
click at [568, 166] on label "Pix" at bounding box center [598, 170] width 145 height 72
click at [539, 227] on button "Pix" at bounding box center [532, 234] width 14 height 14
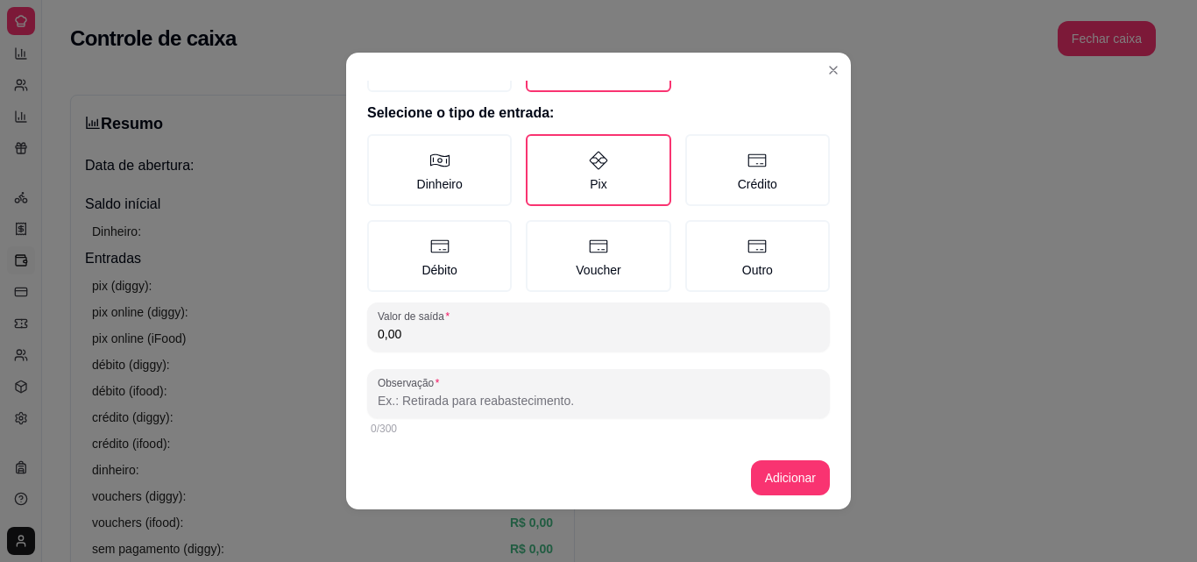
click at [541, 327] on input "0,00" at bounding box center [599, 334] width 442 height 18
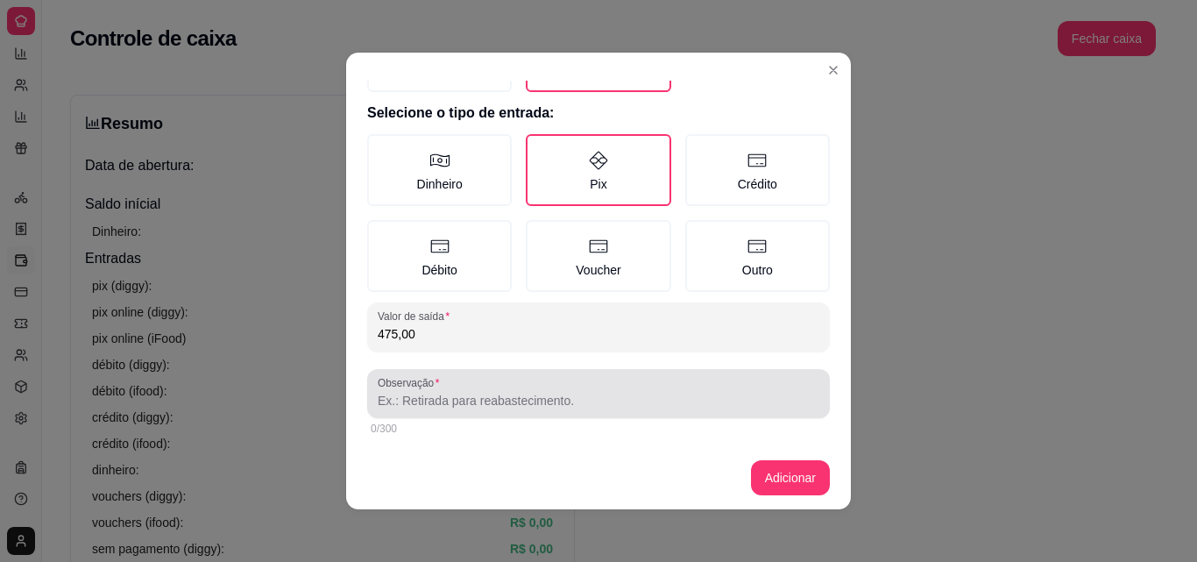
type input "475,00"
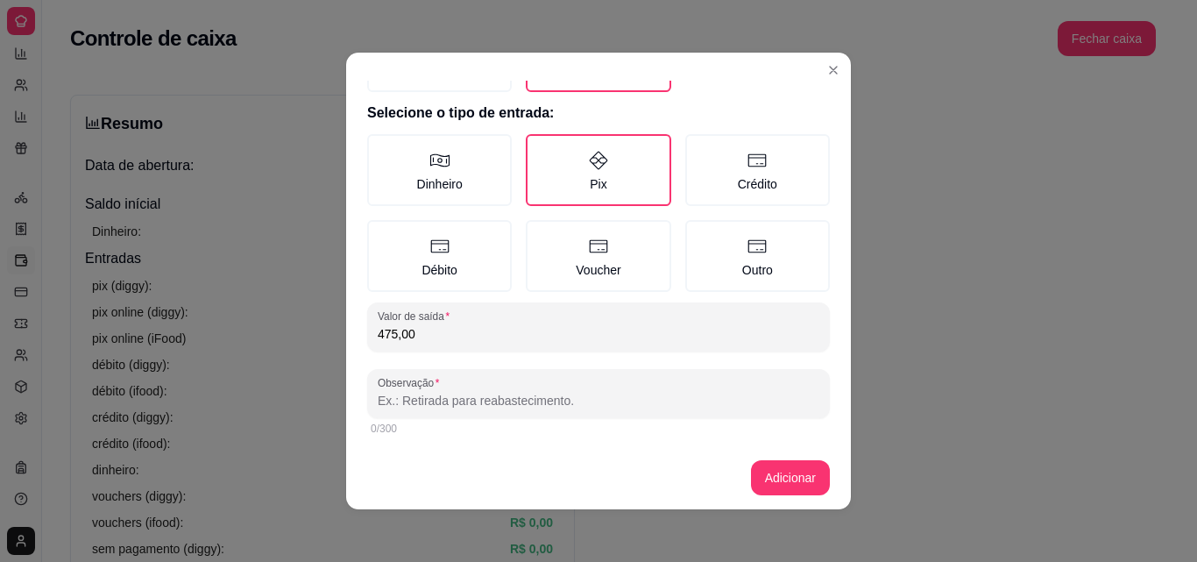
click at [560, 403] on input "Observação" at bounding box center [599, 401] width 442 height 18
type input "mesa"
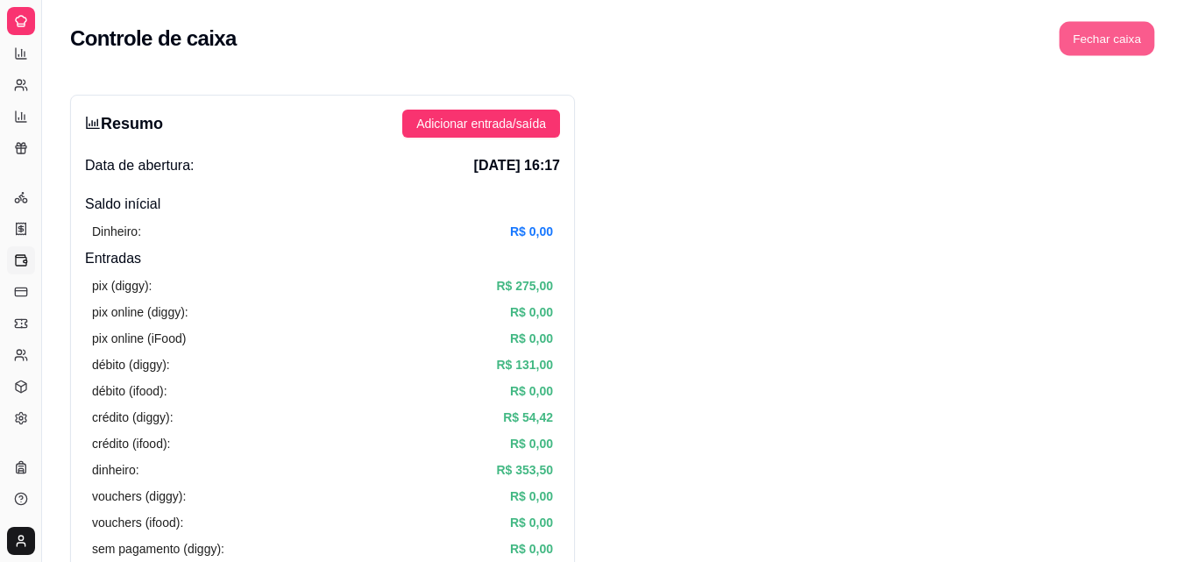
click at [1127, 32] on button "Fechar caixa" at bounding box center [1106, 39] width 95 height 34
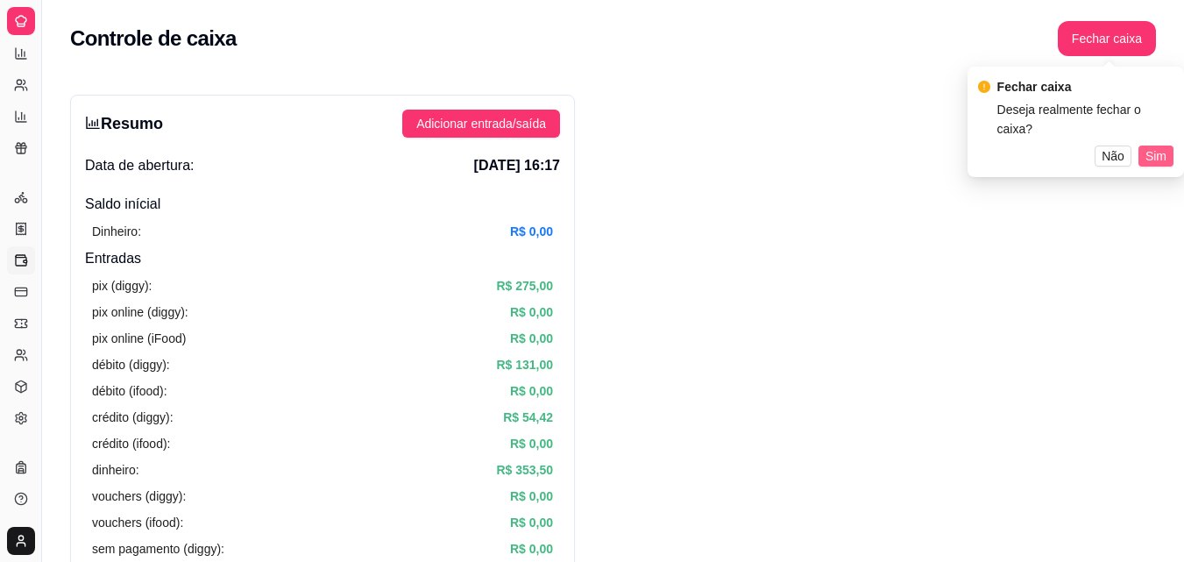
click at [1156, 146] on span "Sim" at bounding box center [1155, 155] width 21 height 19
